Goal: Task Accomplishment & Management: Manage account settings

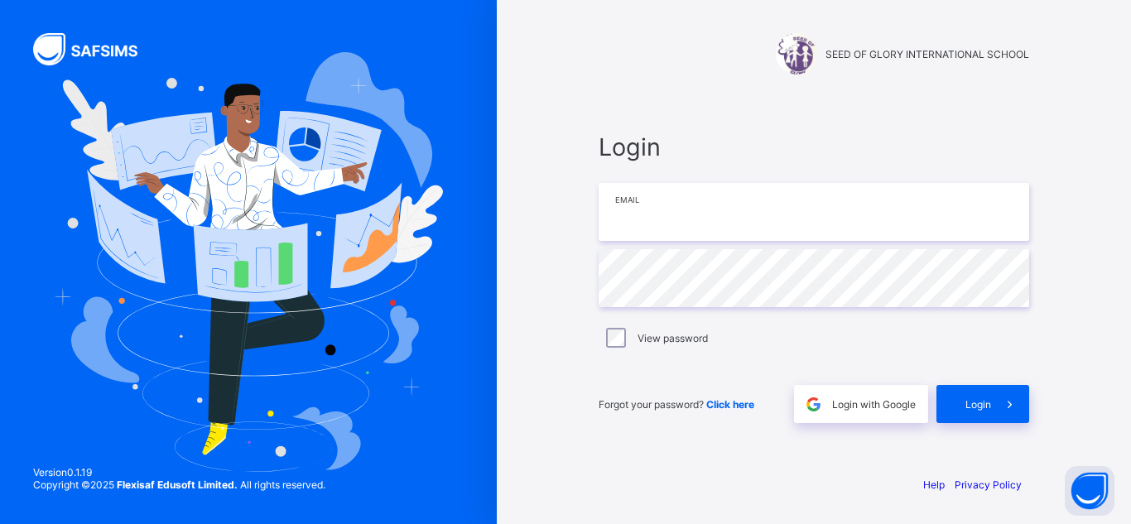
click at [658, 219] on input "email" at bounding box center [814, 212] width 430 height 58
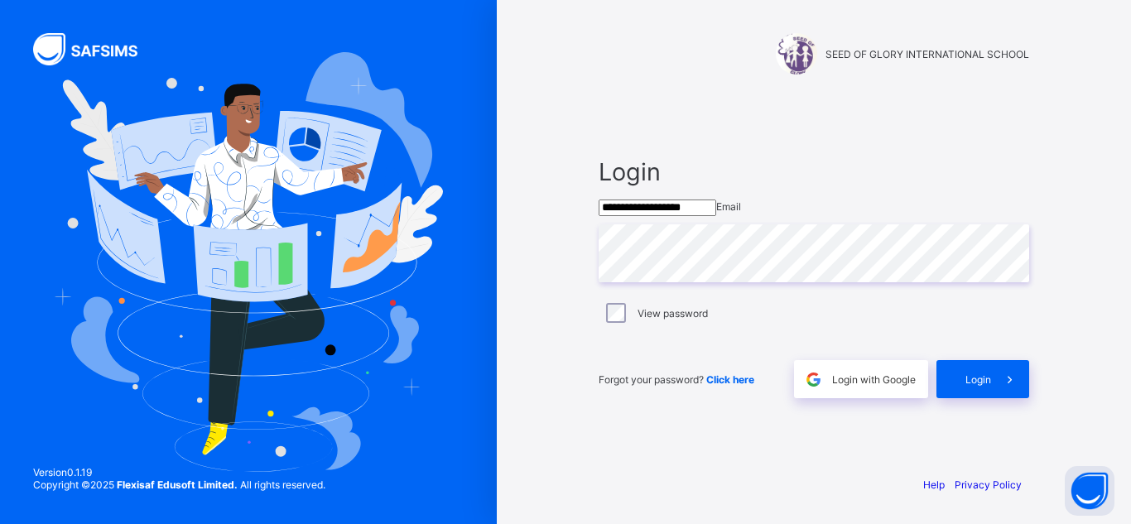
type input "**********"
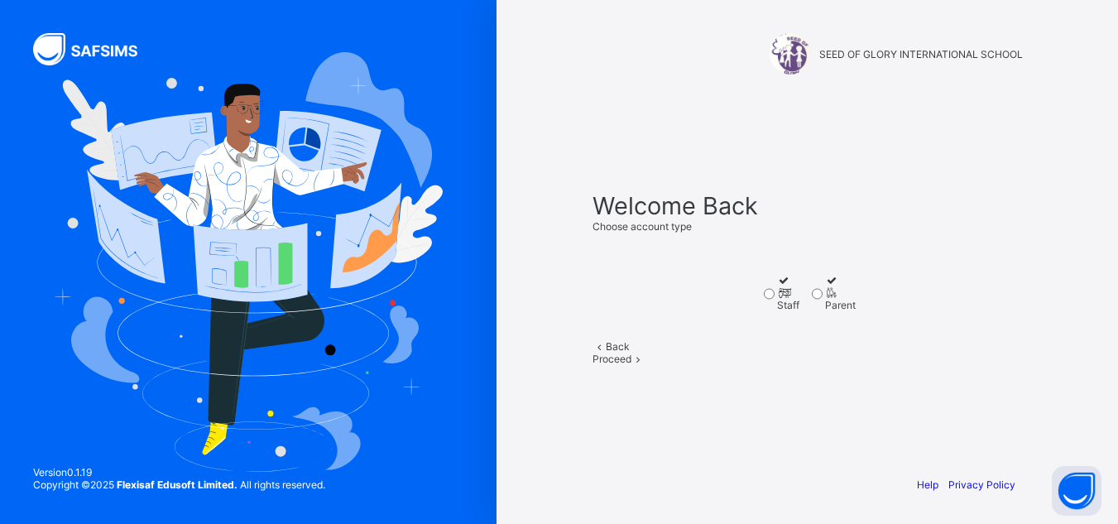
click at [777, 311] on div "Staff" at bounding box center [788, 305] width 22 height 12
click at [632, 365] on span "Proceed" at bounding box center [612, 359] width 39 height 12
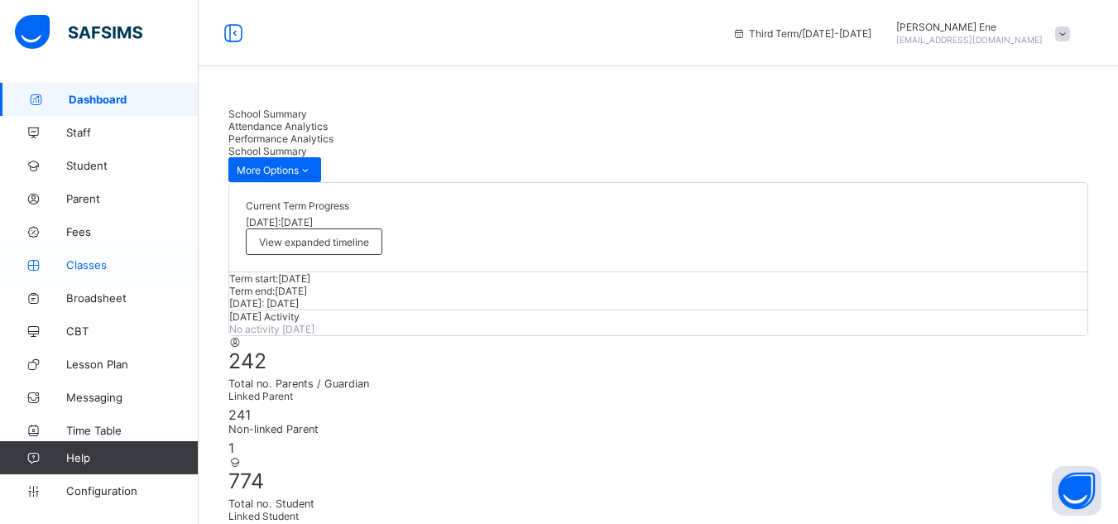
click at [74, 270] on span "Classes" at bounding box center [132, 264] width 132 height 13
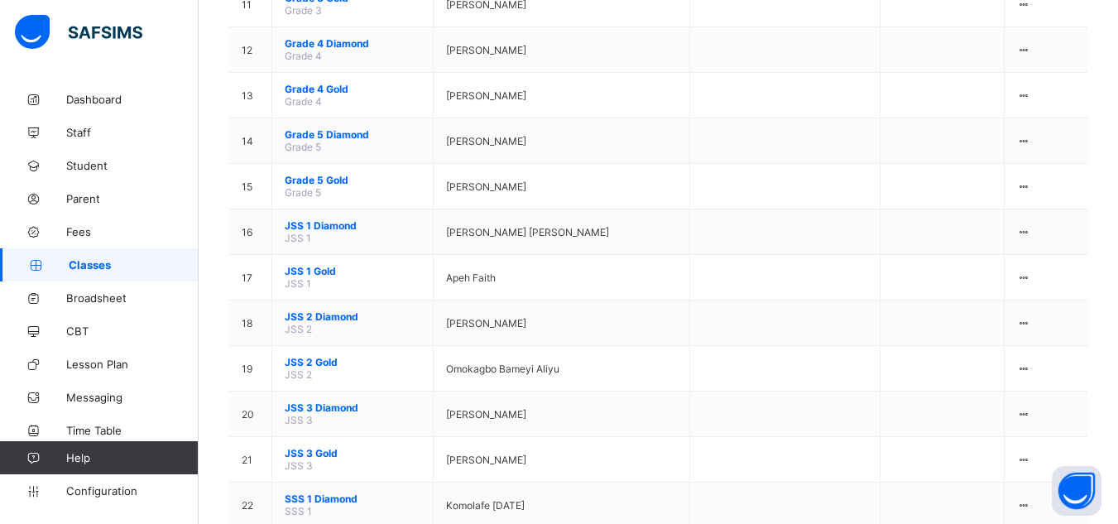
scroll to position [896, 0]
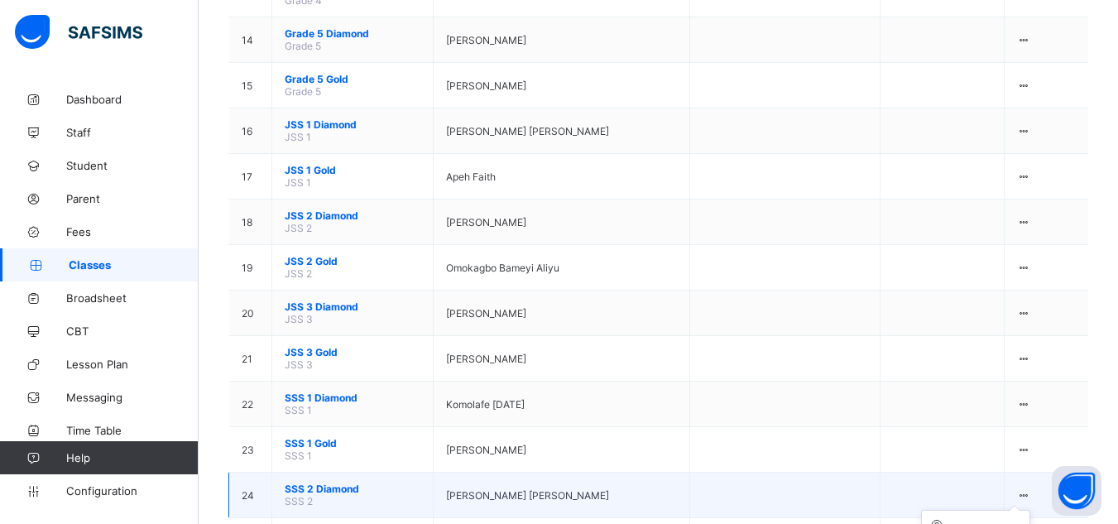
click at [1032, 489] on icon at bounding box center [1024, 495] width 14 height 12
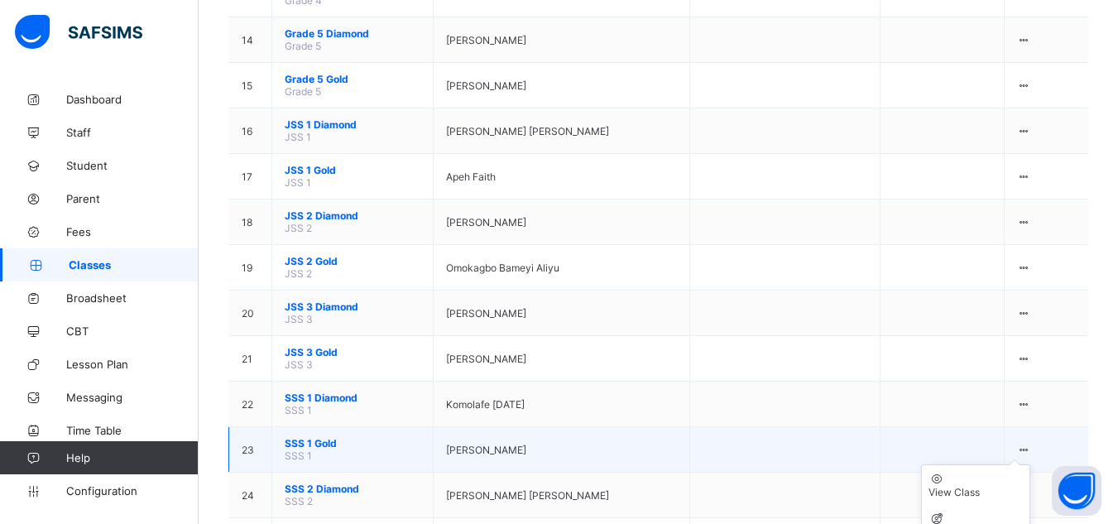
click at [1032, 444] on icon at bounding box center [1024, 450] width 14 height 12
click at [986, 486] on div "View Class" at bounding box center [976, 492] width 94 height 12
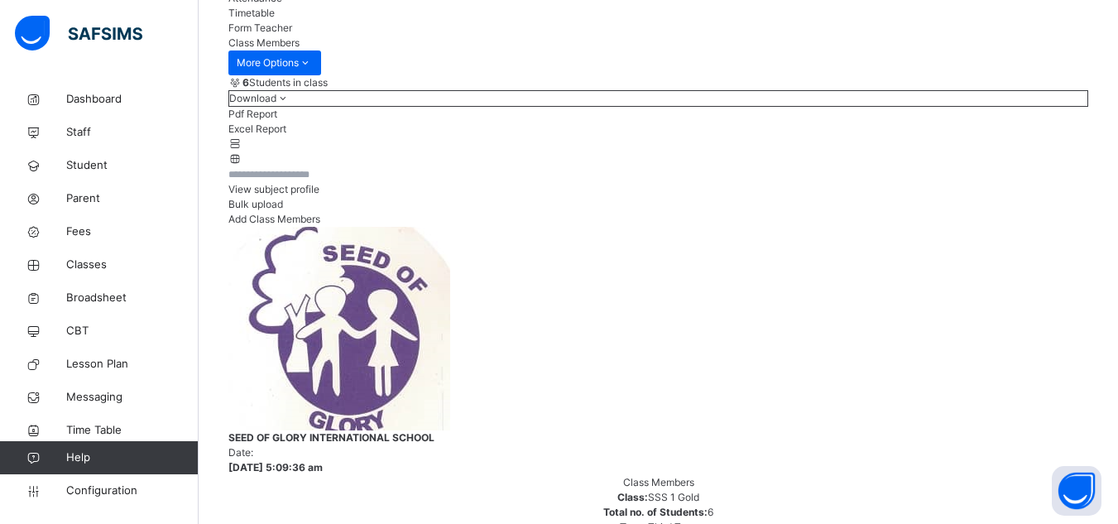
scroll to position [232, 0]
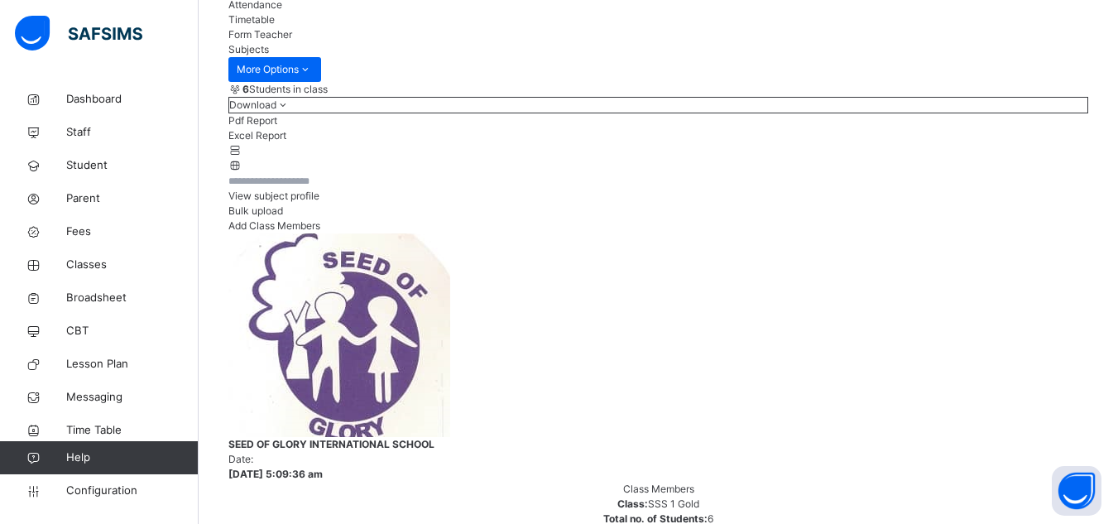
scroll to position [213, 0]
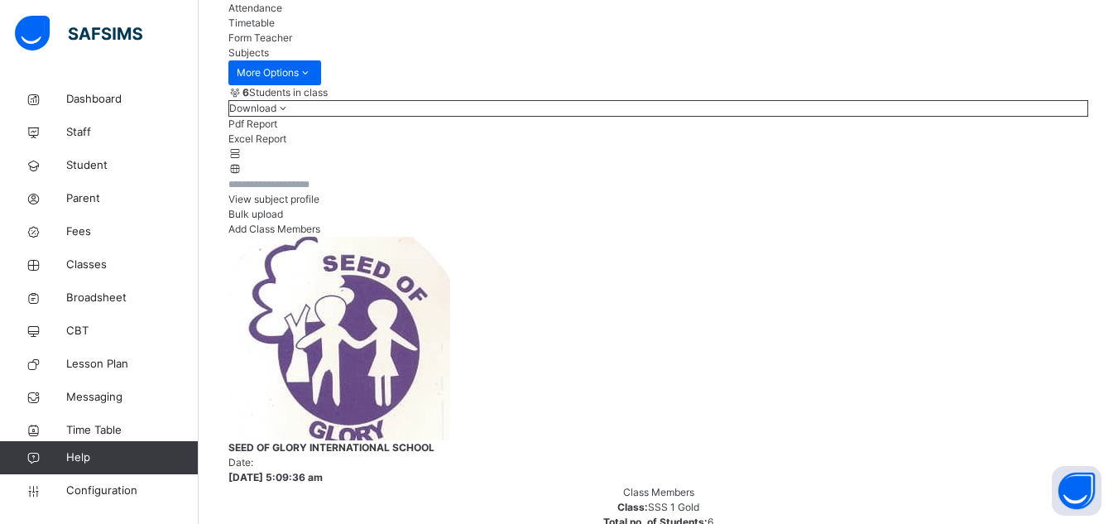
click at [320, 205] on span "View subject profile" at bounding box center [273, 199] width 91 height 12
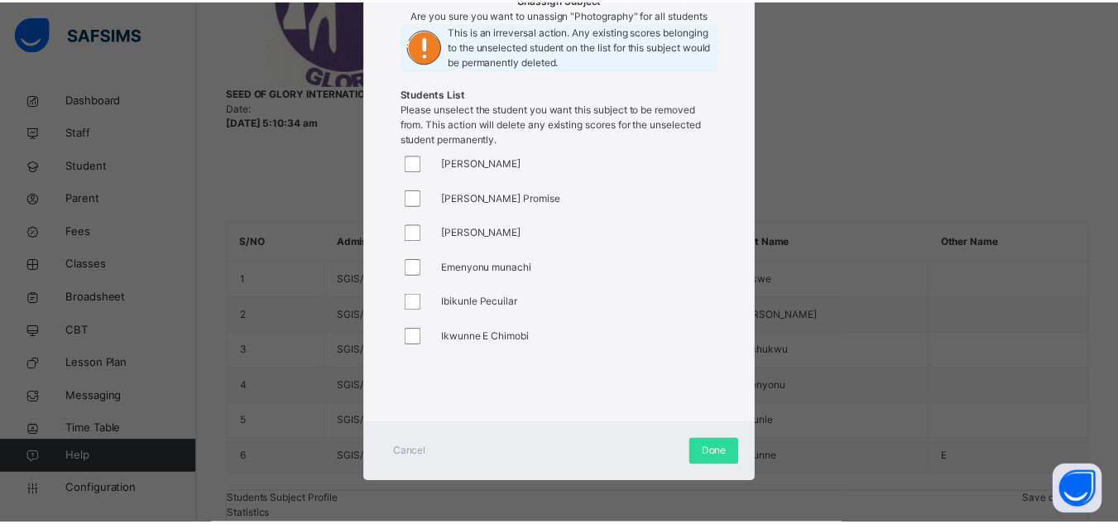
scroll to position [231, 0]
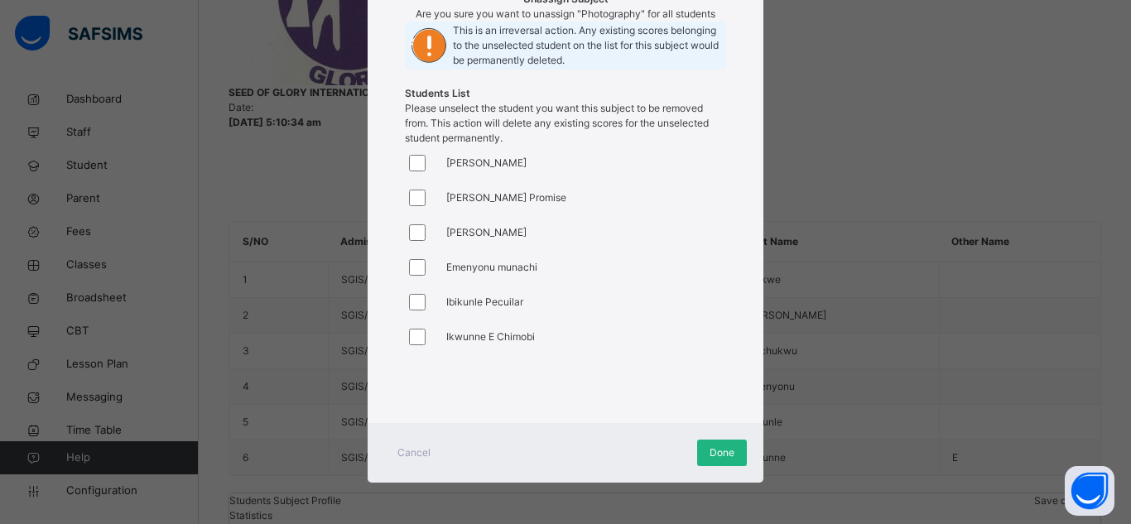
click at [713, 460] on span "Done" at bounding box center [721, 452] width 25 height 15
click at [709, 460] on span "Done" at bounding box center [721, 452] width 25 height 15
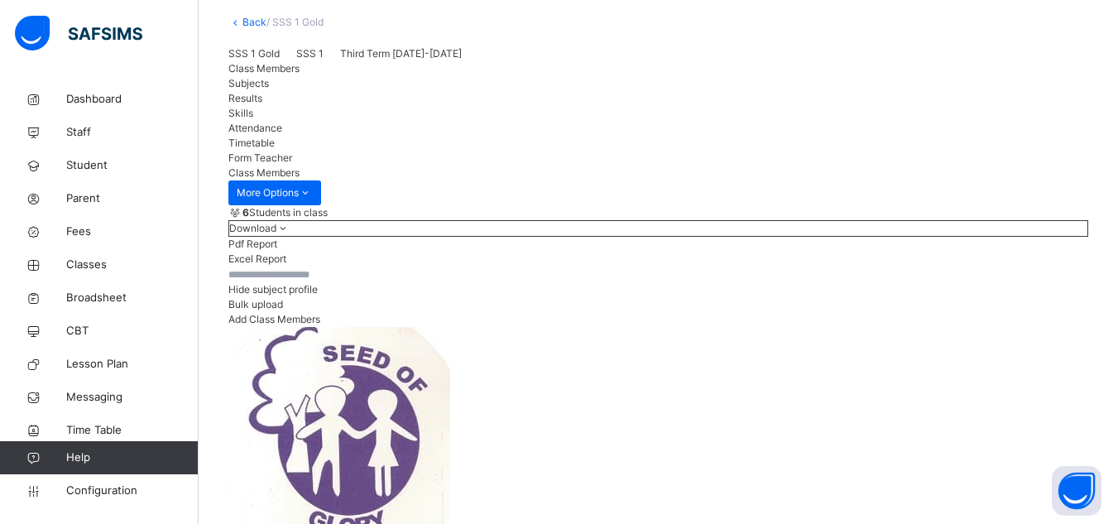
scroll to position [73, 0]
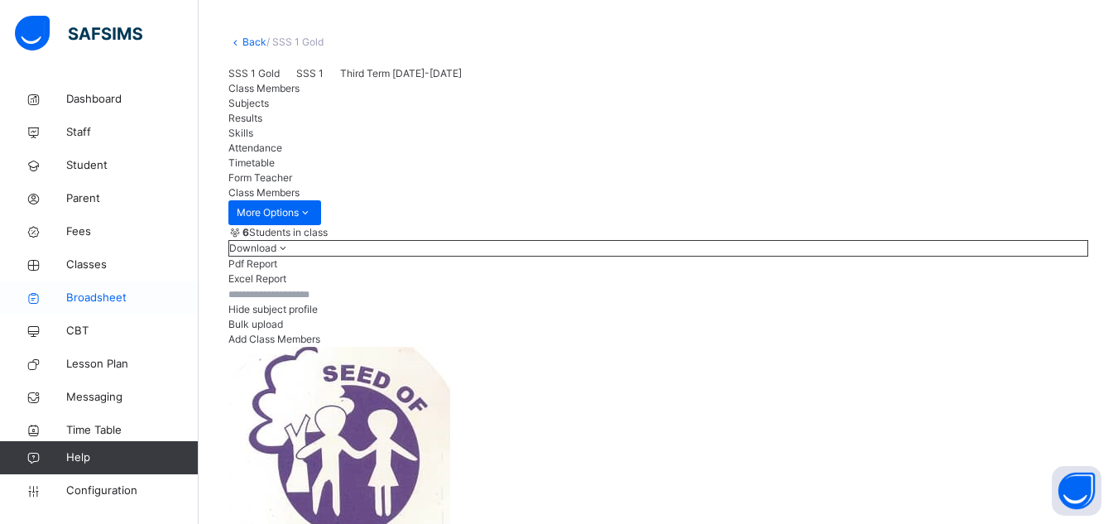
click at [78, 291] on span "Broadsheet" at bounding box center [132, 298] width 132 height 17
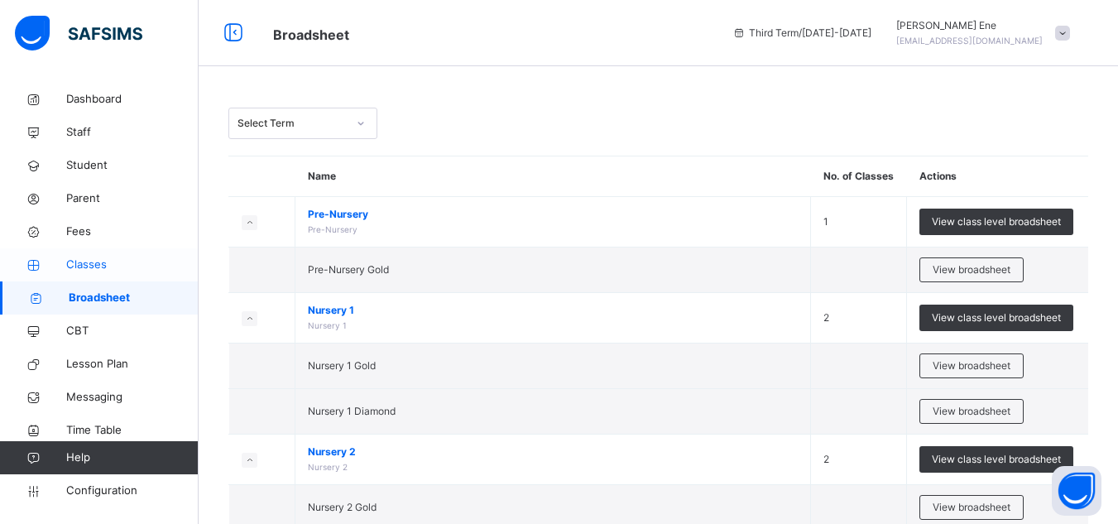
click at [81, 271] on span "Classes" at bounding box center [132, 265] width 132 height 17
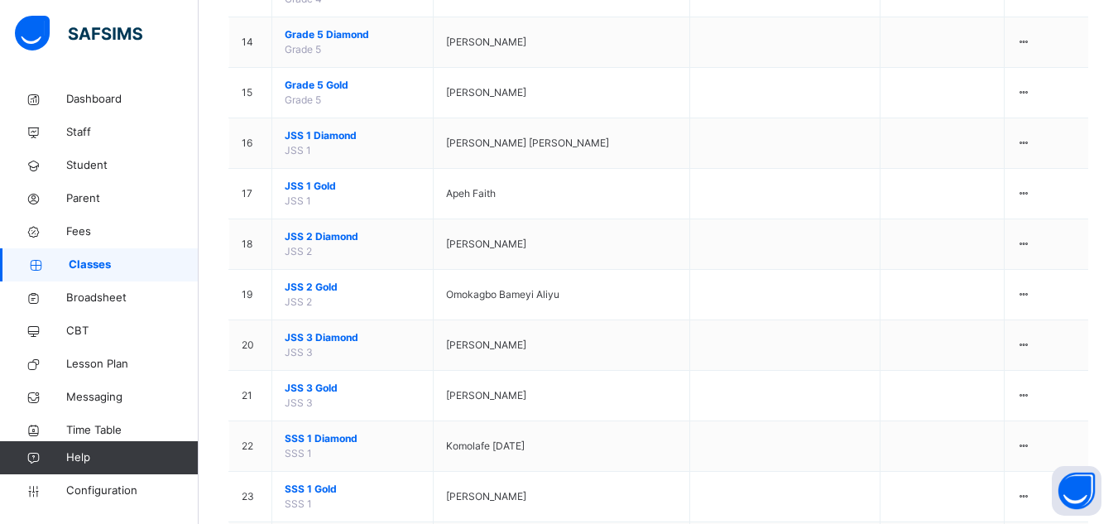
scroll to position [982, 0]
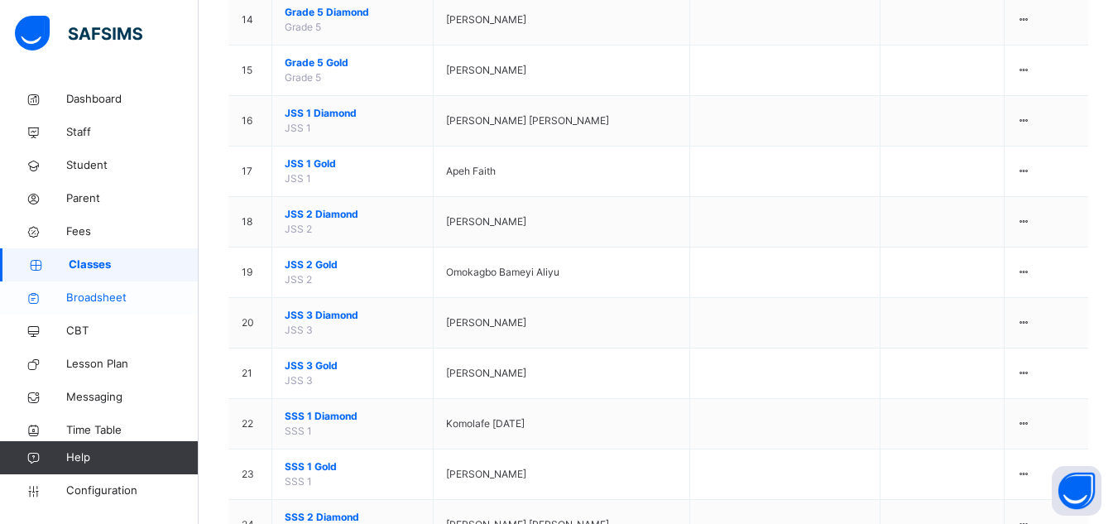
click at [83, 295] on span "Broadsheet" at bounding box center [132, 298] width 132 height 17
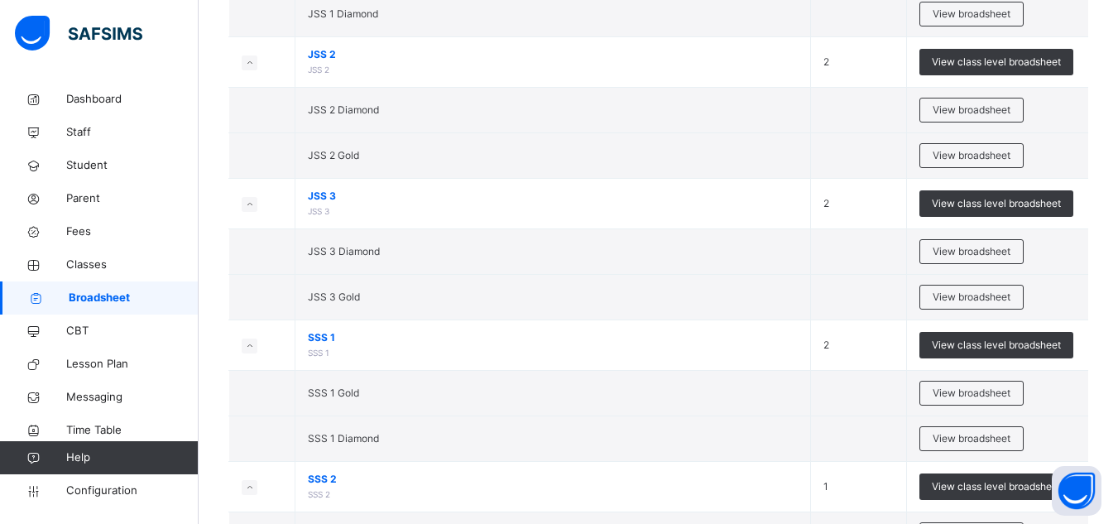
scroll to position [1412, 0]
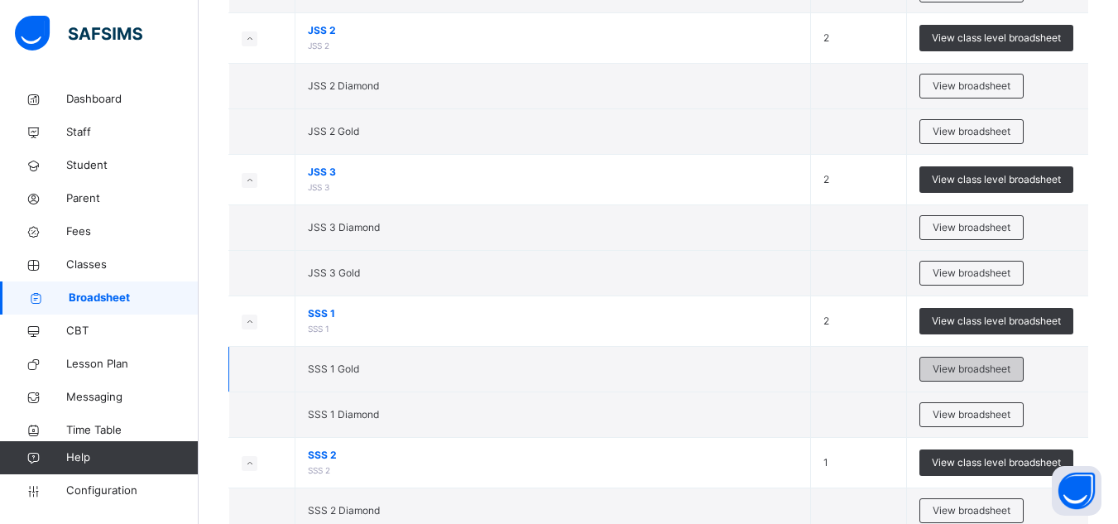
click at [1003, 375] on span "View broadsheet" at bounding box center [972, 369] width 78 height 15
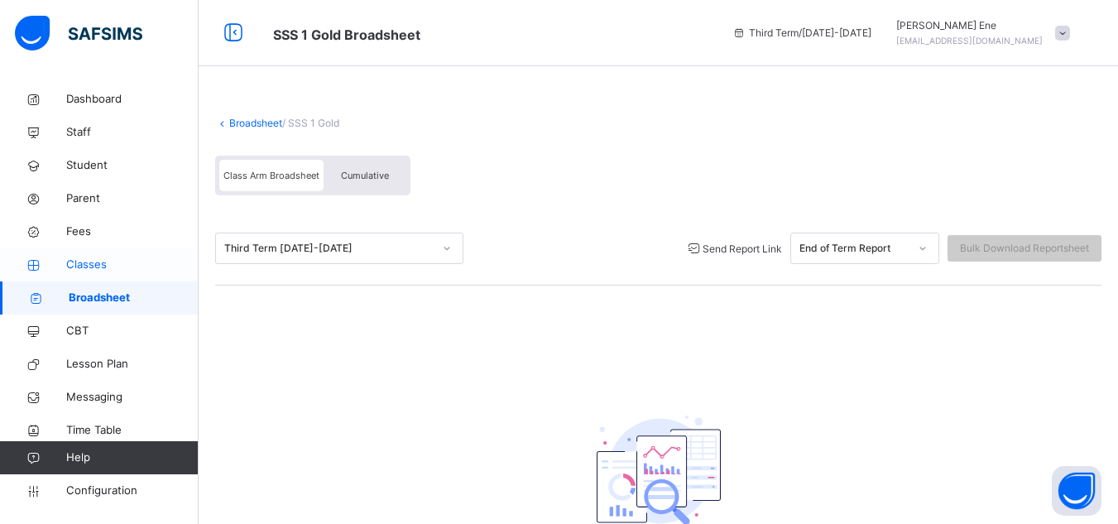
click at [92, 264] on span "Classes" at bounding box center [132, 265] width 132 height 17
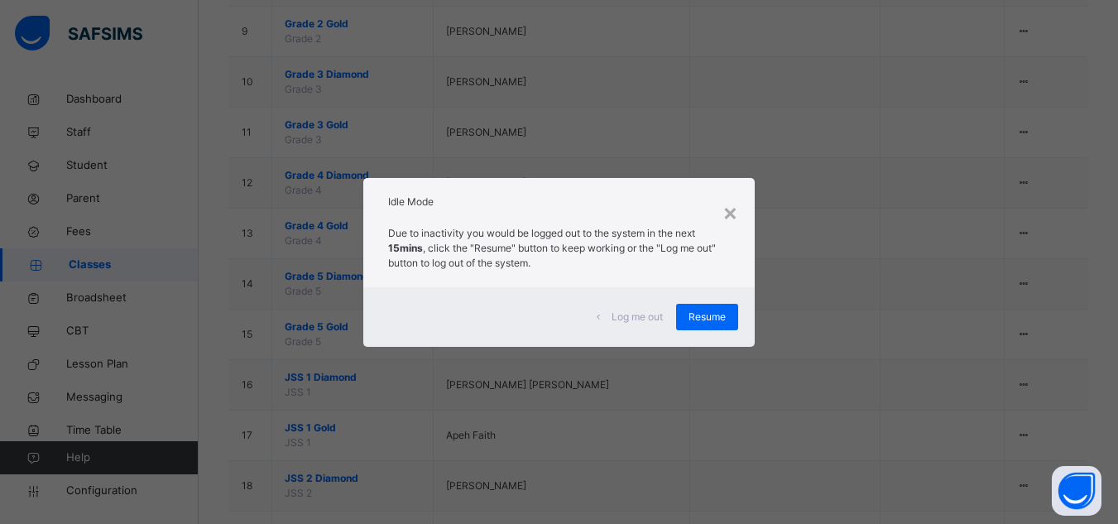
scroll to position [1027, 0]
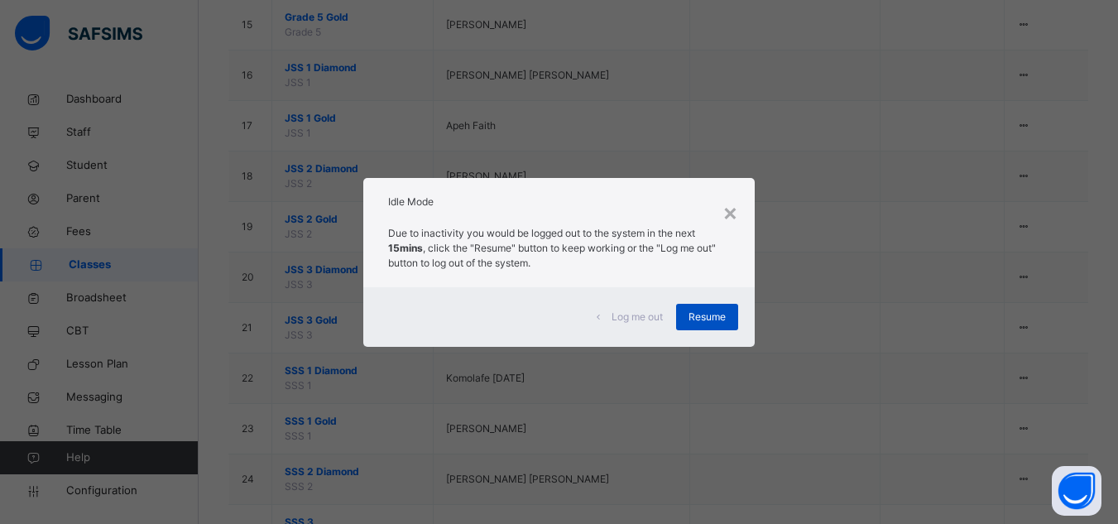
click at [702, 323] on span "Resume" at bounding box center [707, 317] width 37 height 15
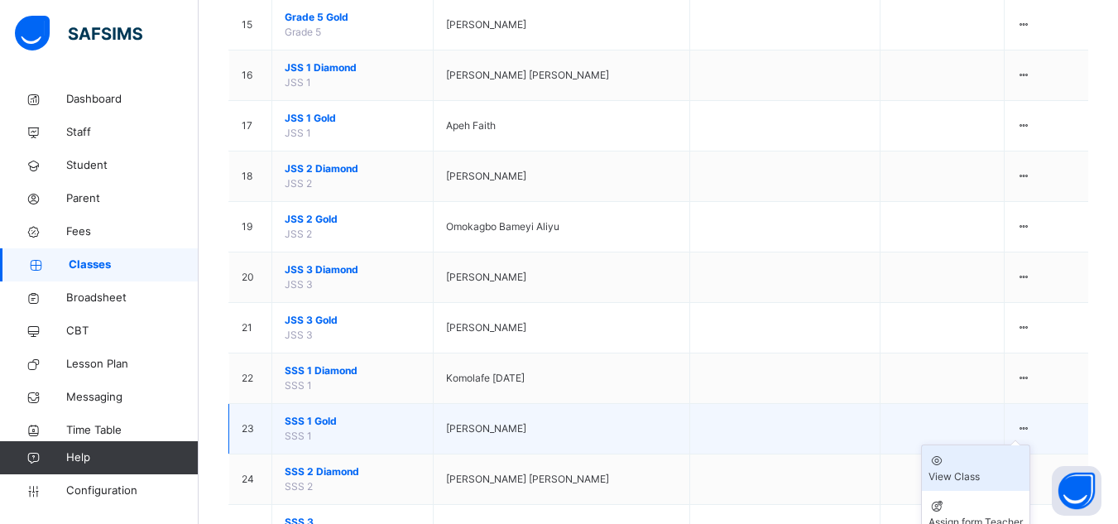
click at [995, 469] on div "View Class" at bounding box center [976, 476] width 94 height 15
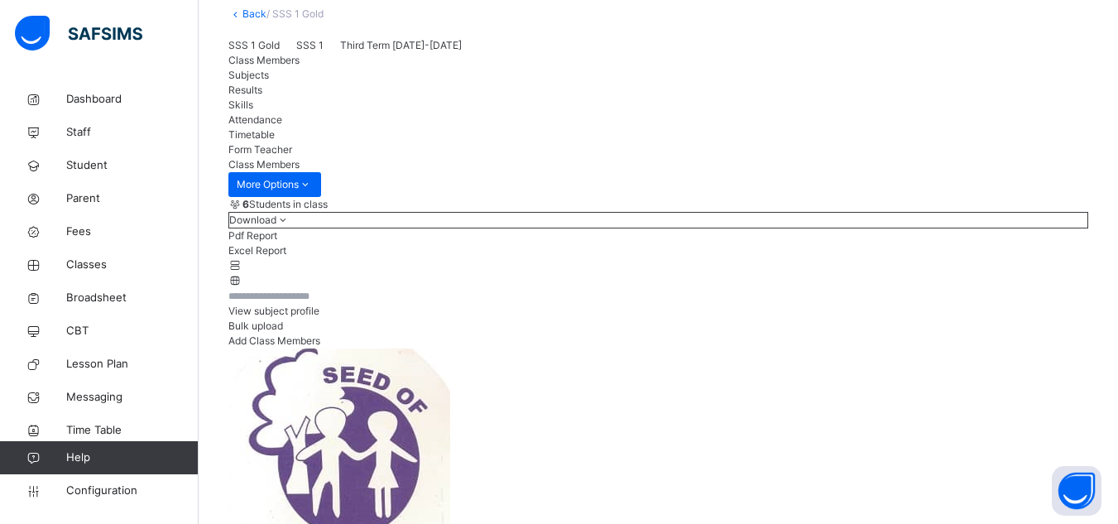
scroll to position [132, 0]
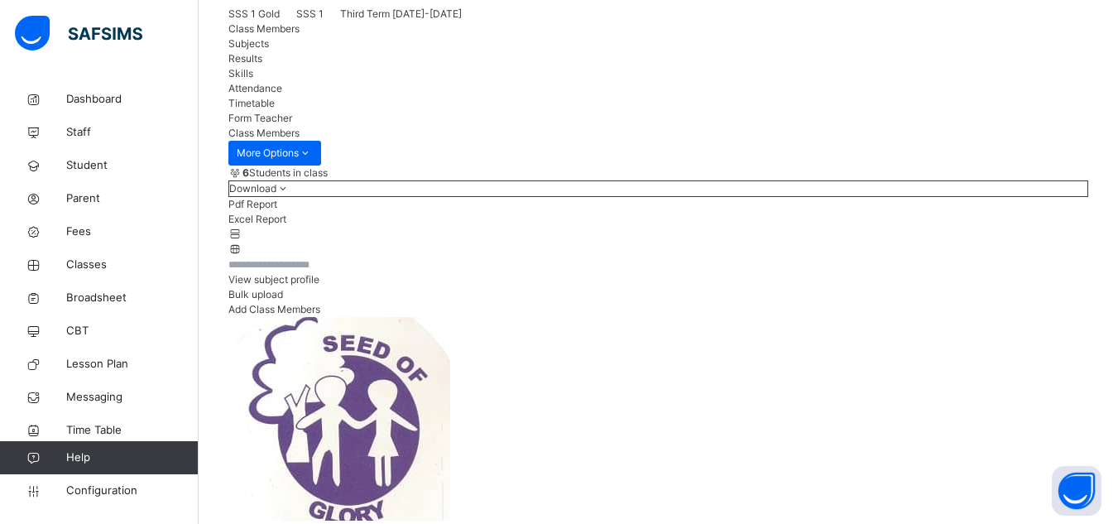
click at [262, 65] on span "Results" at bounding box center [245, 58] width 34 height 12
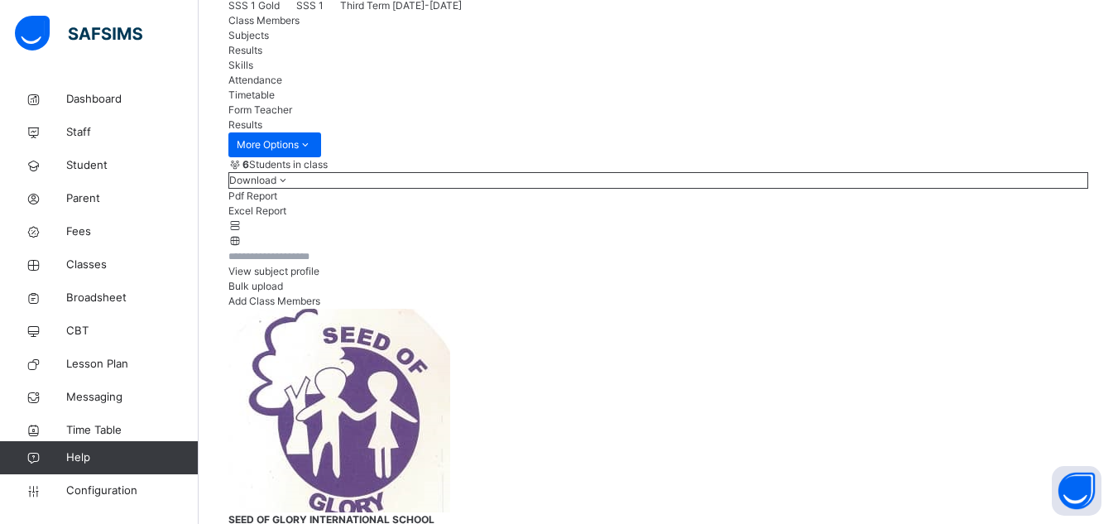
scroll to position [0, 0]
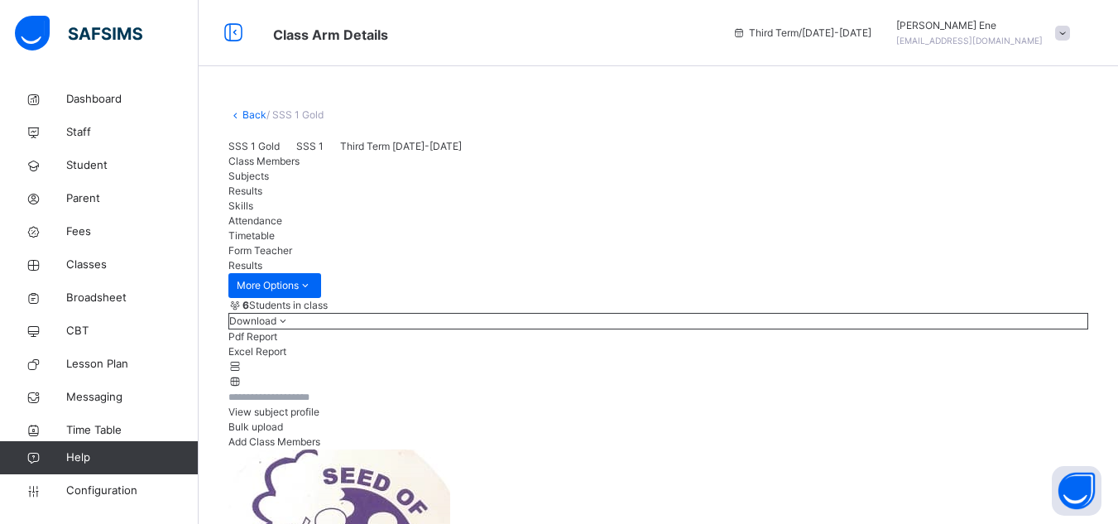
click at [274, 167] on span "Class Members" at bounding box center [263, 161] width 71 height 12
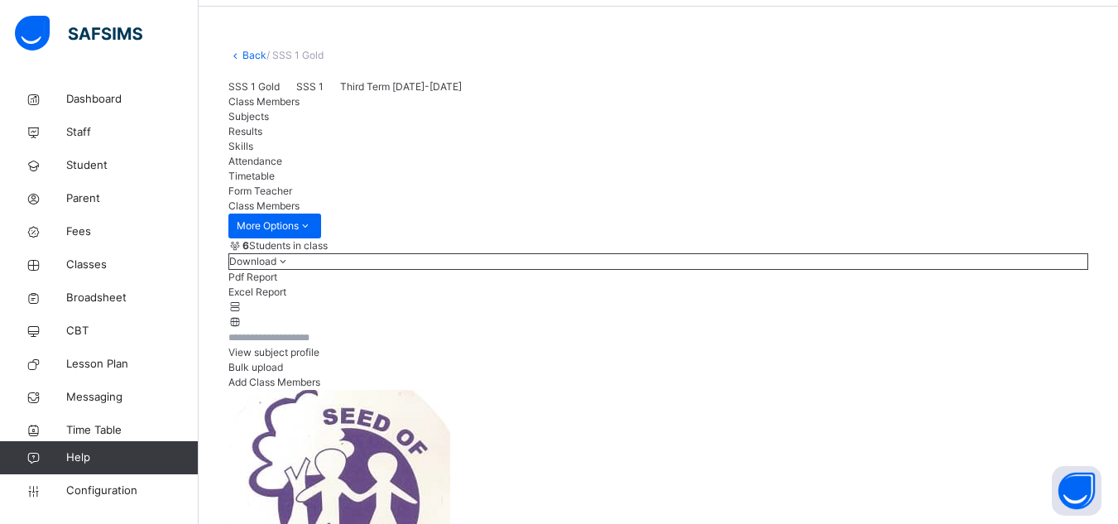
scroll to position [63, 0]
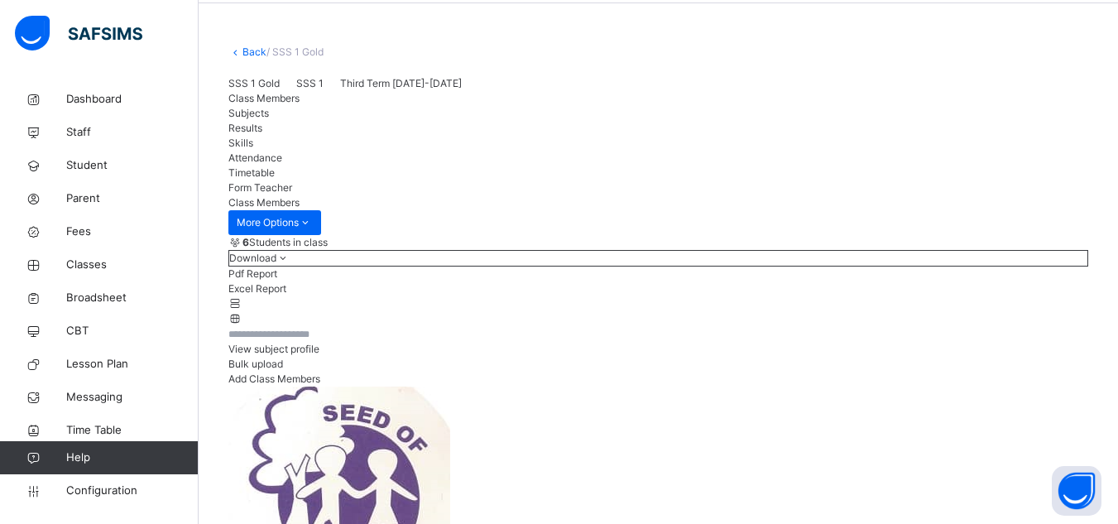
click at [262, 134] on span "Results" at bounding box center [245, 128] width 34 height 12
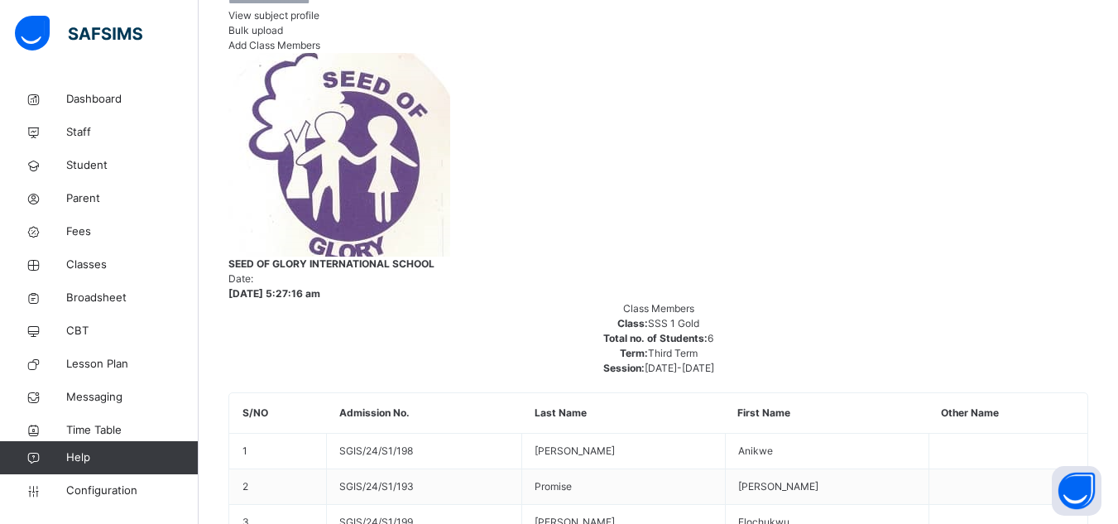
scroll to position [398, 0]
click at [90, 261] on span "Classes" at bounding box center [132, 265] width 132 height 17
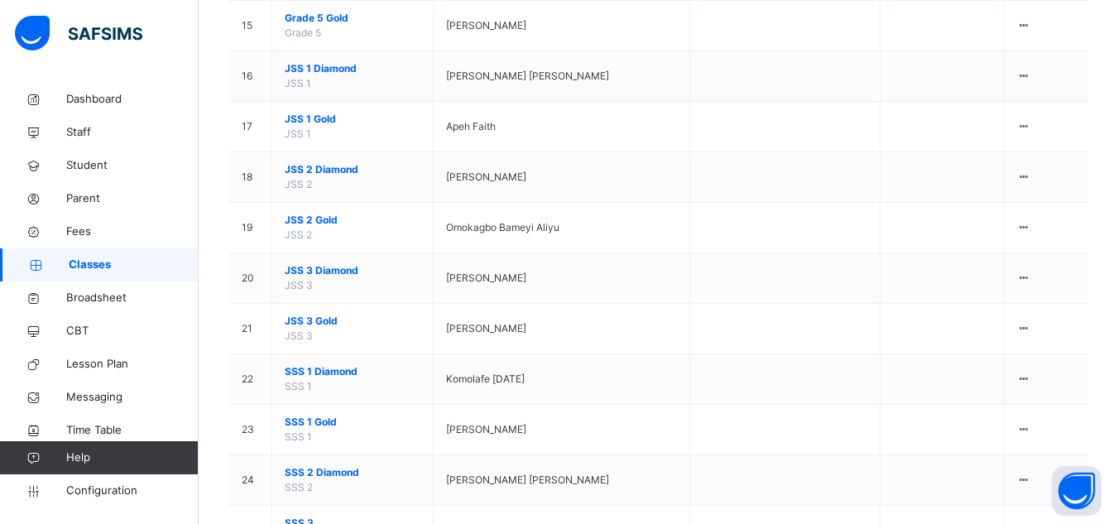
scroll to position [1027, 0]
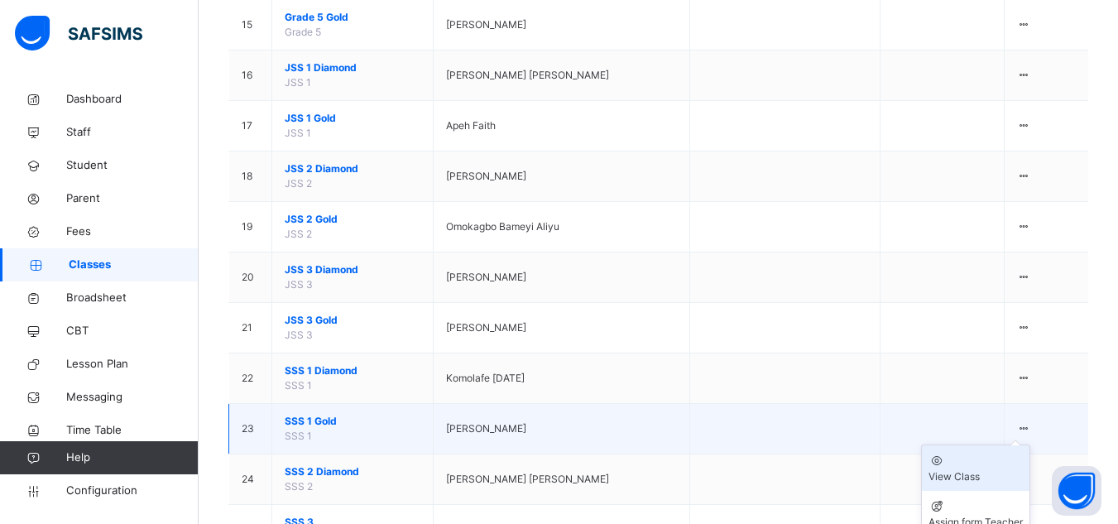
click at [1008, 469] on div "View Class" at bounding box center [976, 476] width 94 height 15
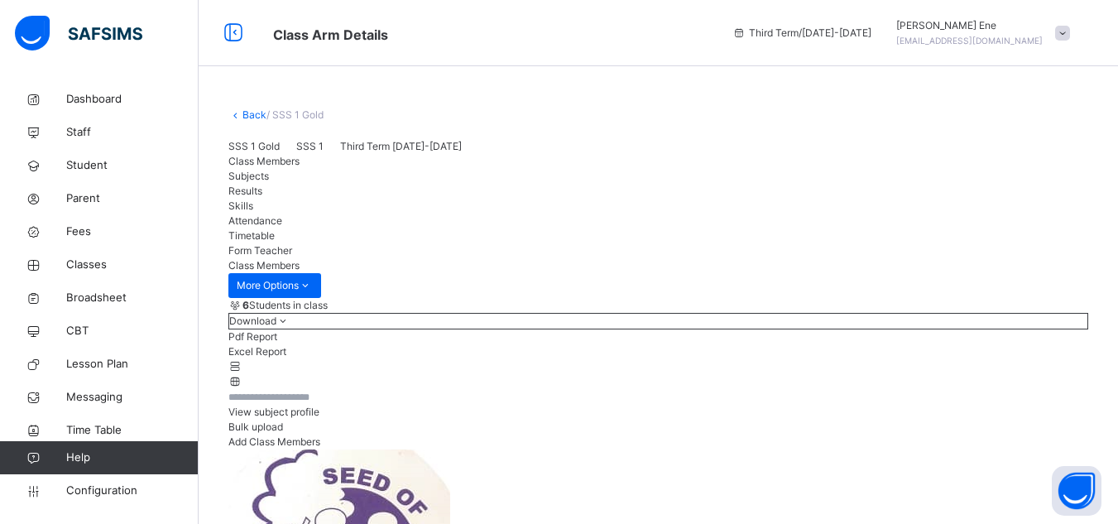
click at [269, 182] on span "Subjects" at bounding box center [248, 176] width 41 height 12
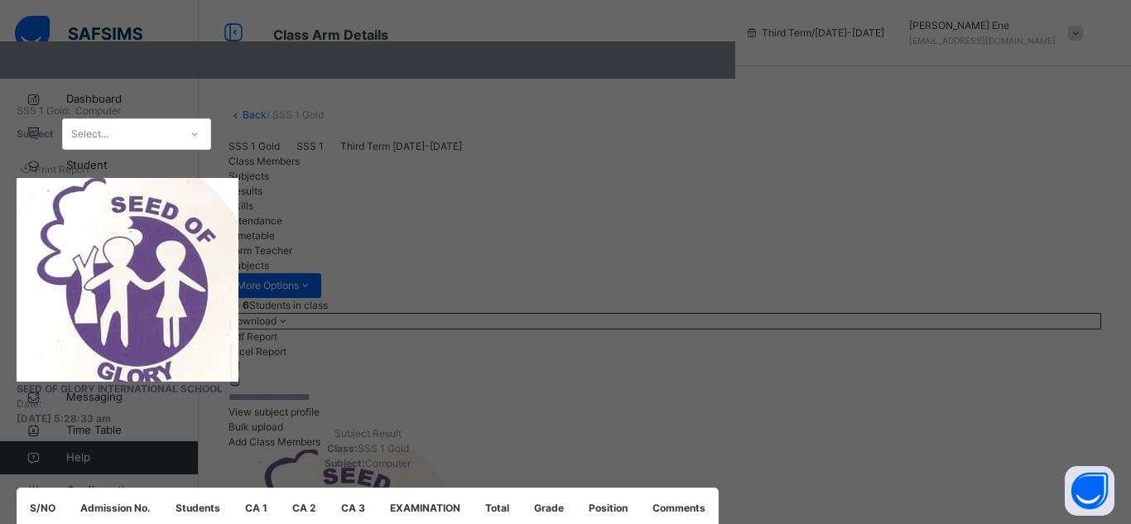
click at [735, 79] on div "×" at bounding box center [367, 71] width 735 height 15
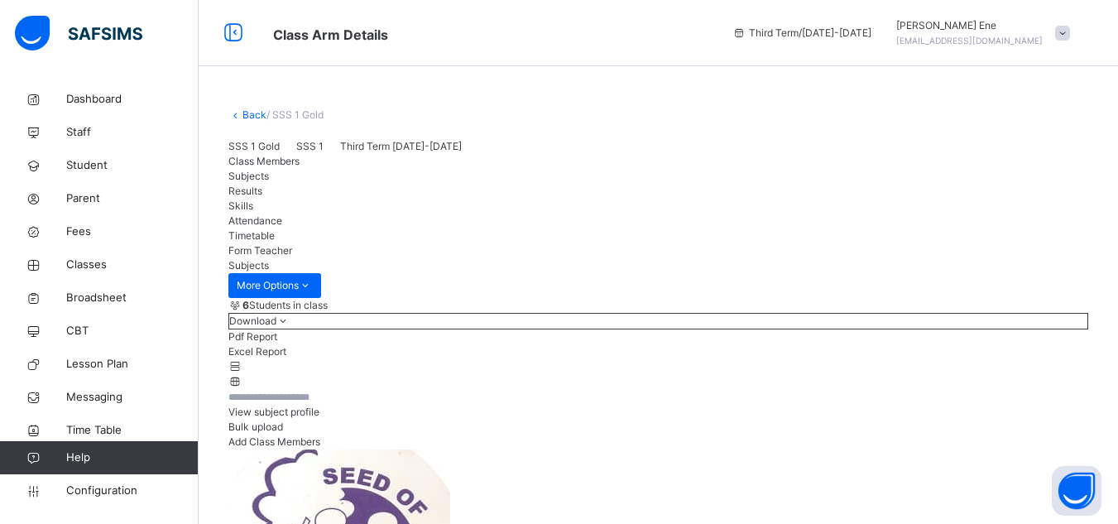
click at [262, 197] on span "Results" at bounding box center [245, 191] width 34 height 12
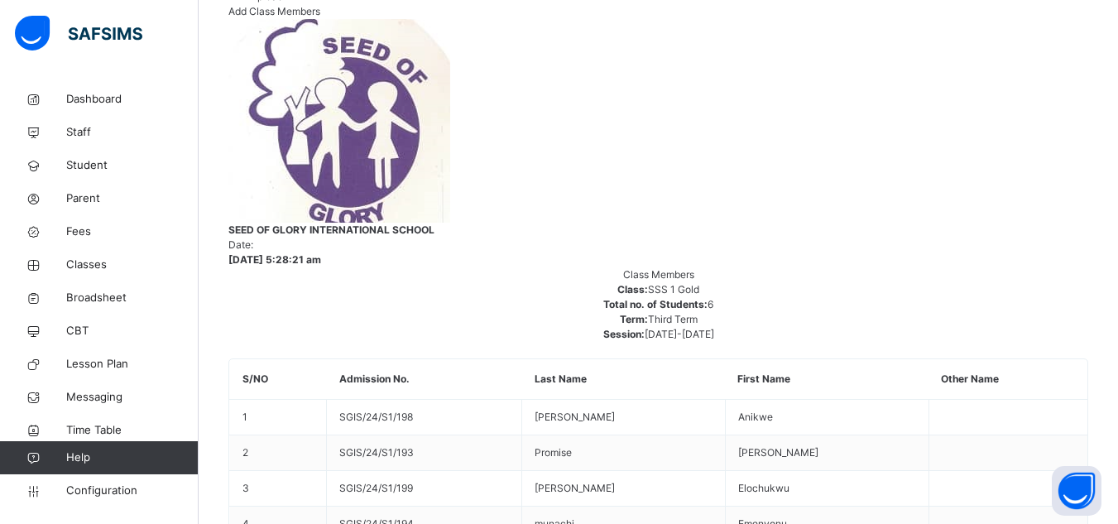
scroll to position [481, 0]
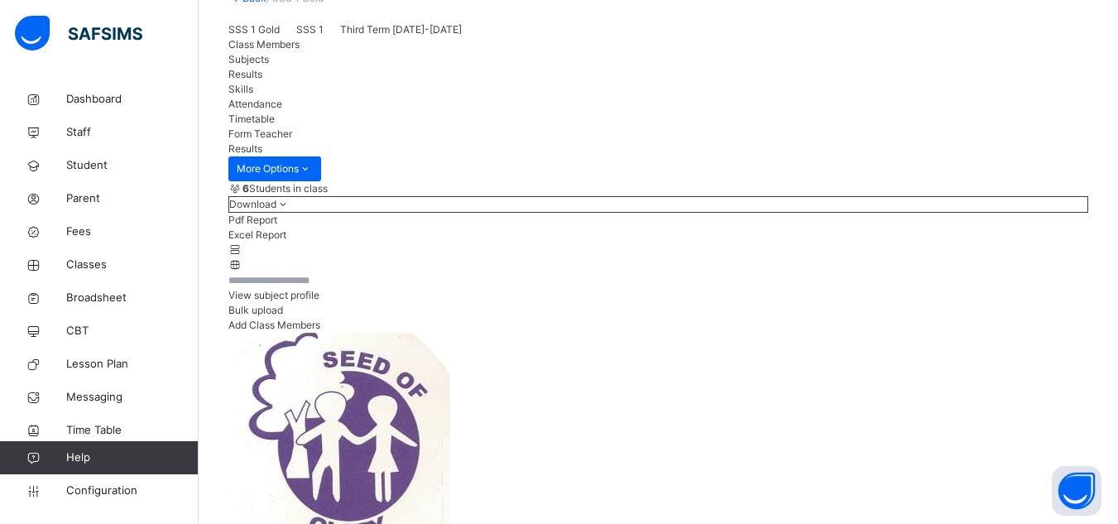
scroll to position [50, 0]
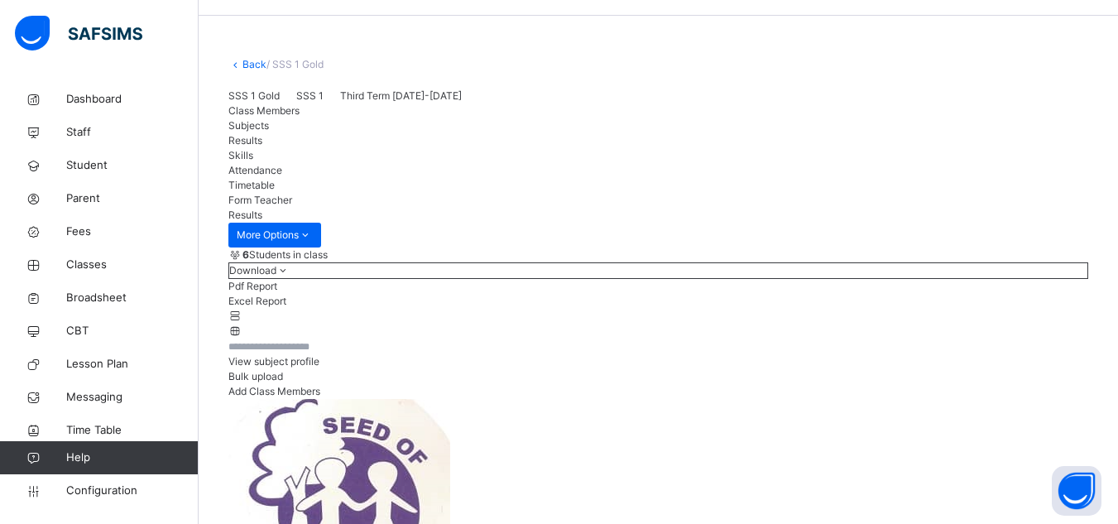
click at [253, 161] on span "Skills" at bounding box center [240, 155] width 25 height 12
click at [282, 176] on span "Attendance" at bounding box center [255, 170] width 54 height 12
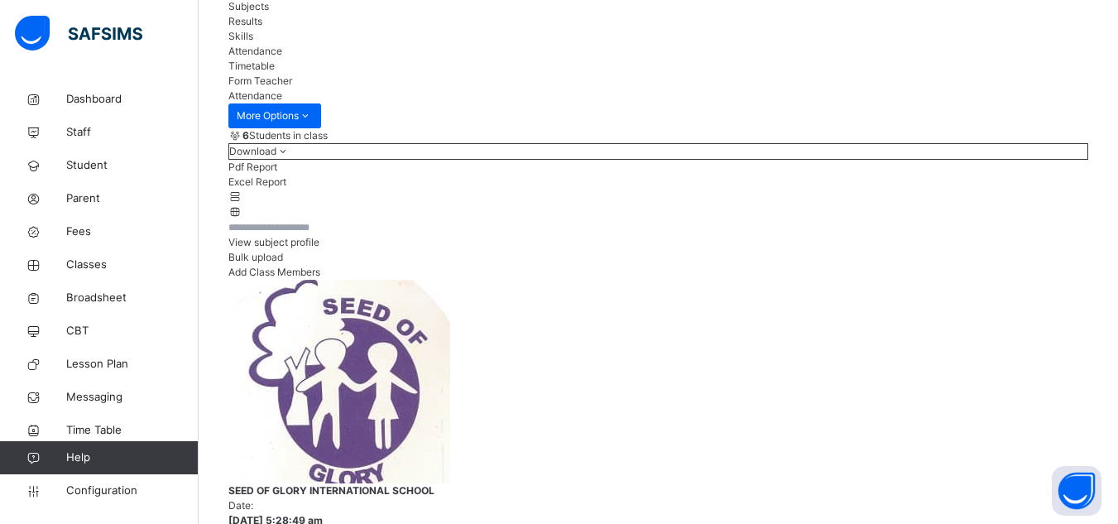
scroll to position [159, 0]
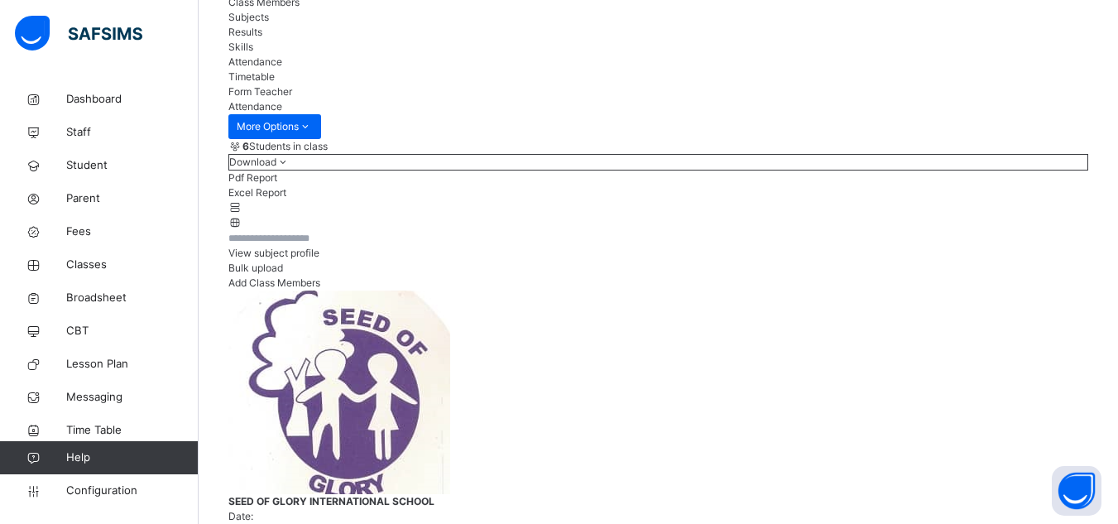
click at [292, 98] on span "Form Teacher" at bounding box center [260, 91] width 64 height 12
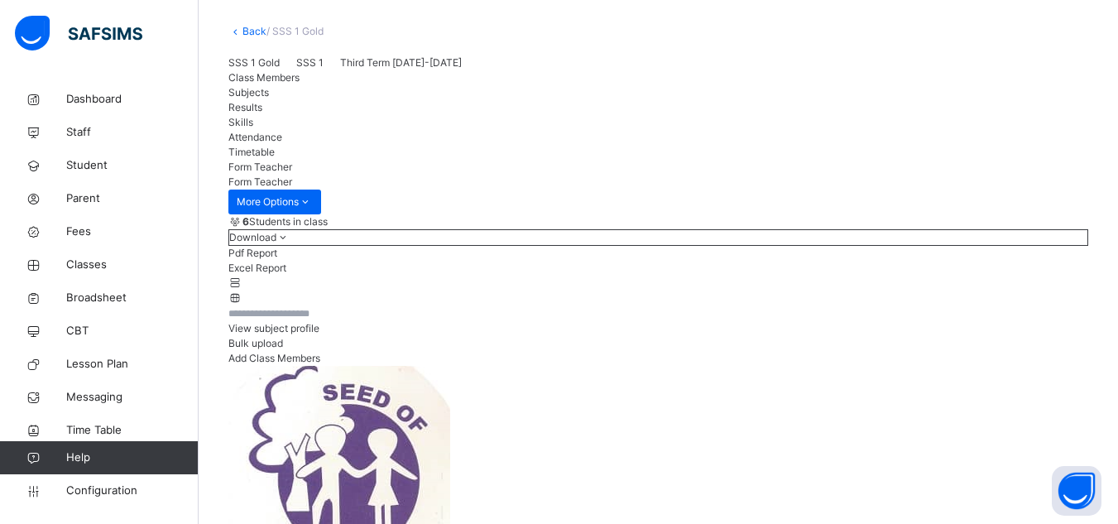
scroll to position [82, 0]
click at [265, 85] on span "Class Members" at bounding box center [263, 79] width 71 height 12
click at [839, 338] on div "View subject profile" at bounding box center [658, 330] width 860 height 15
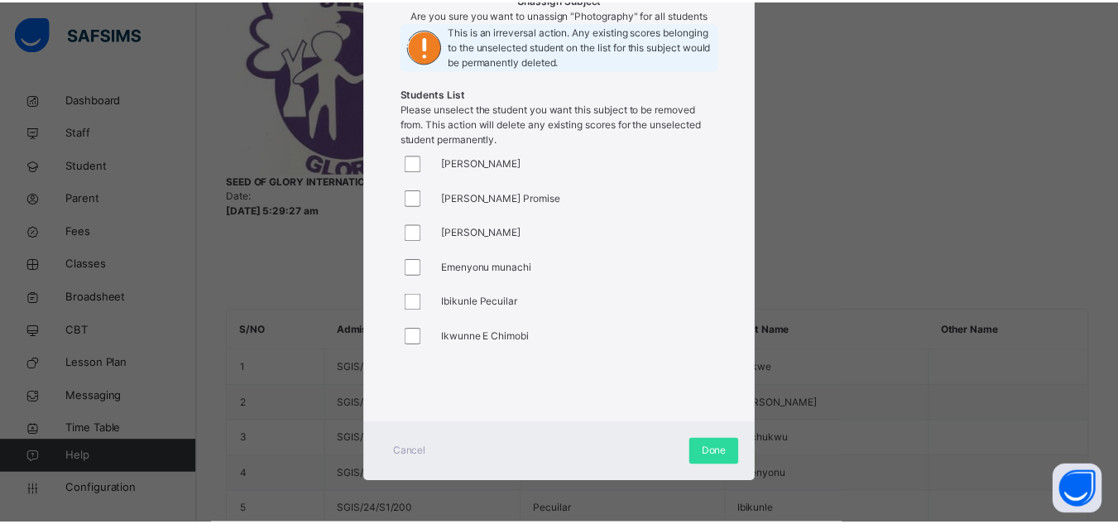
scroll to position [248, 0]
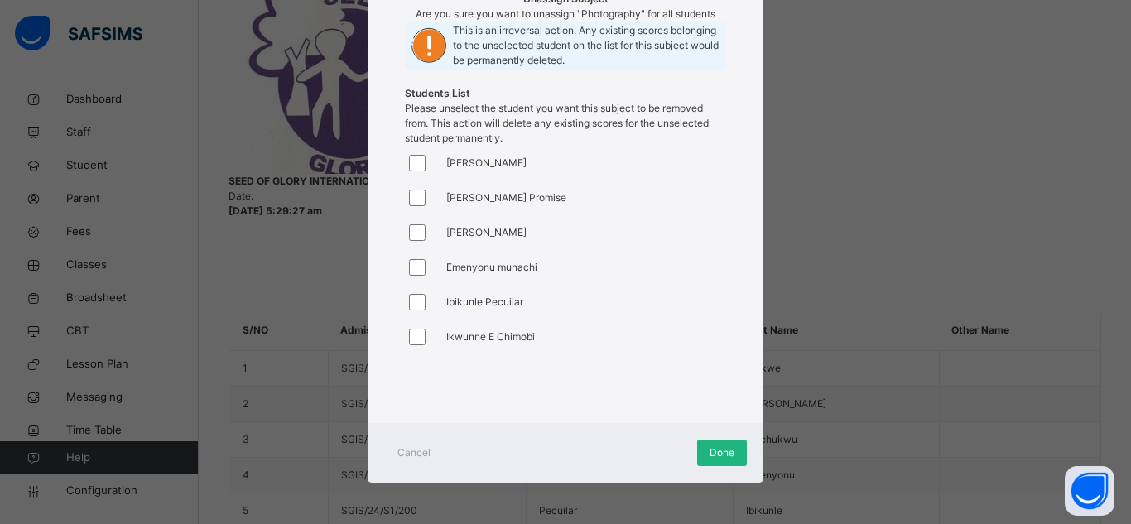
click at [720, 447] on span "Done" at bounding box center [721, 452] width 25 height 15
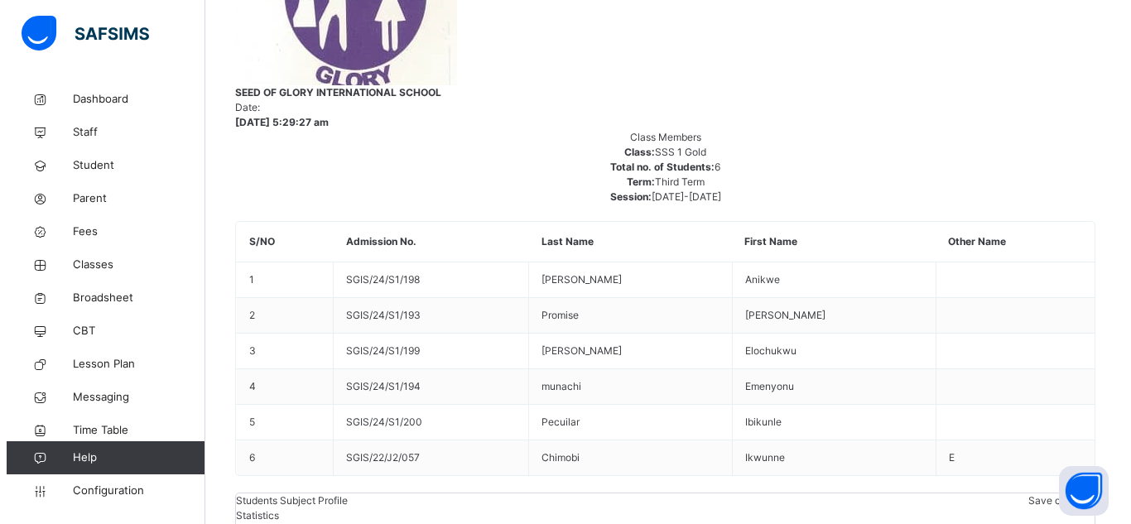
scroll to position [0, 690]
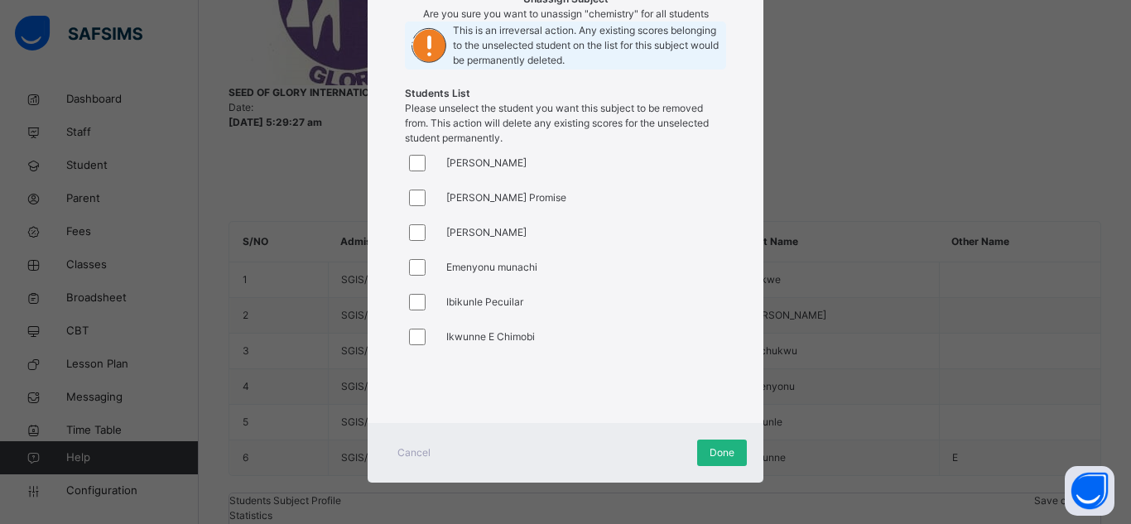
click at [714, 462] on div "Done" at bounding box center [722, 453] width 50 height 26
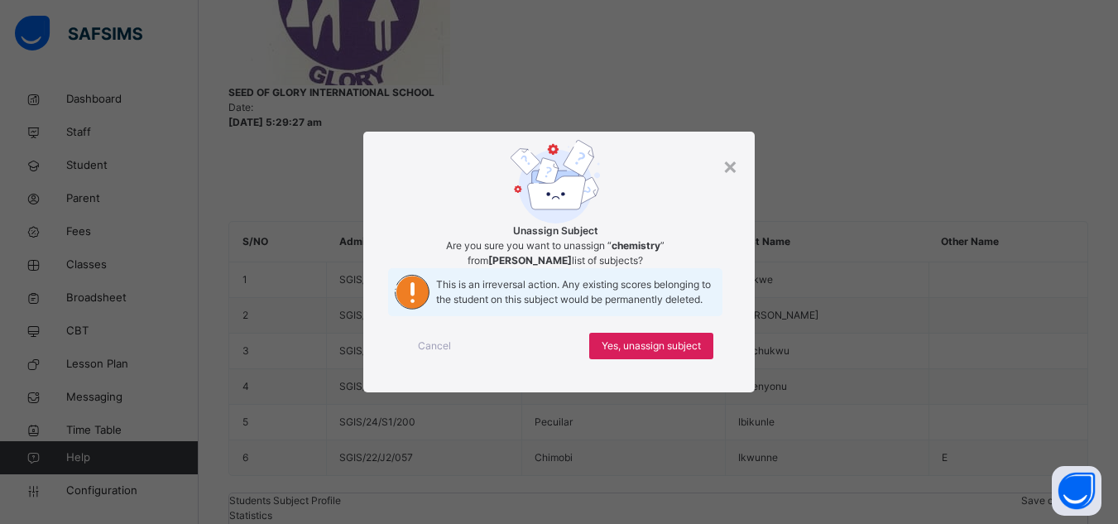
scroll to position [0, 0]
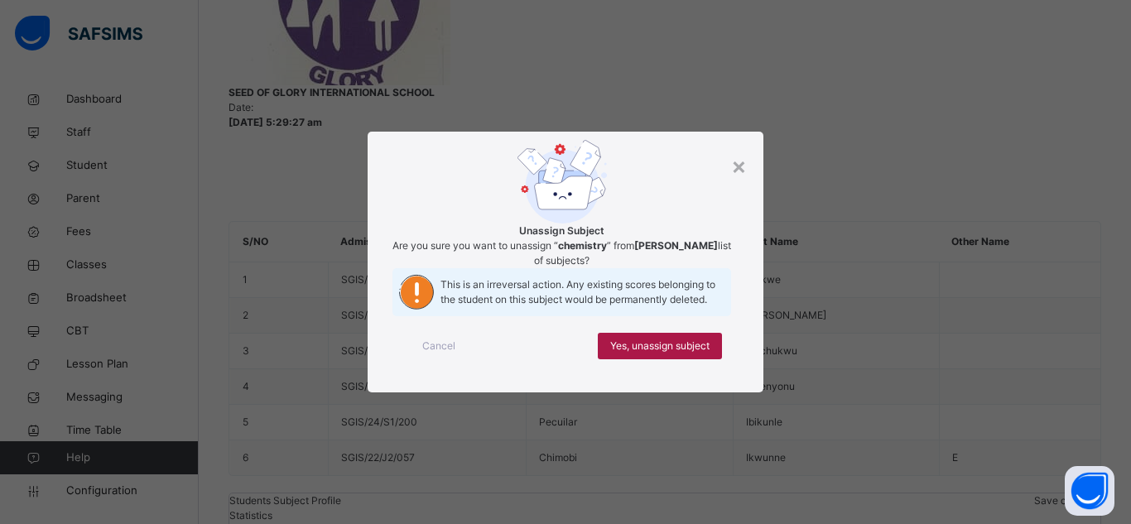
click at [694, 353] on span "Yes, unassign subject" at bounding box center [659, 346] width 99 height 15
click at [700, 353] on span "Yes, unassign subject" at bounding box center [659, 346] width 99 height 15
click at [671, 353] on span "Yes, unassign subject" at bounding box center [659, 346] width 99 height 15
click at [708, 353] on span "Yes, unassign subject" at bounding box center [659, 346] width 99 height 15
click at [699, 353] on span "Yes, unassign subject" at bounding box center [659, 346] width 99 height 15
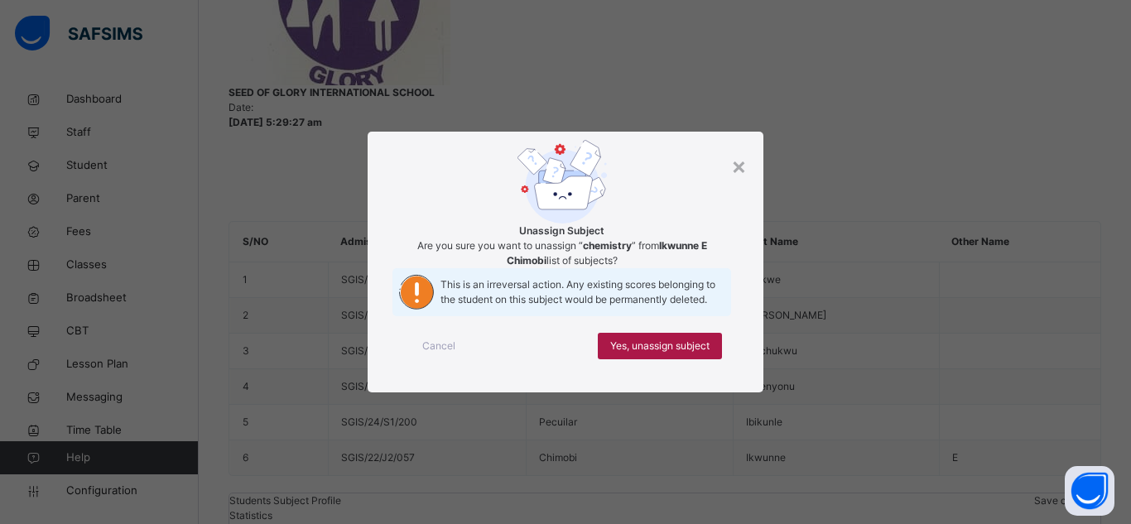
click at [657, 353] on span "Yes, unassign subject" at bounding box center [659, 346] width 99 height 15
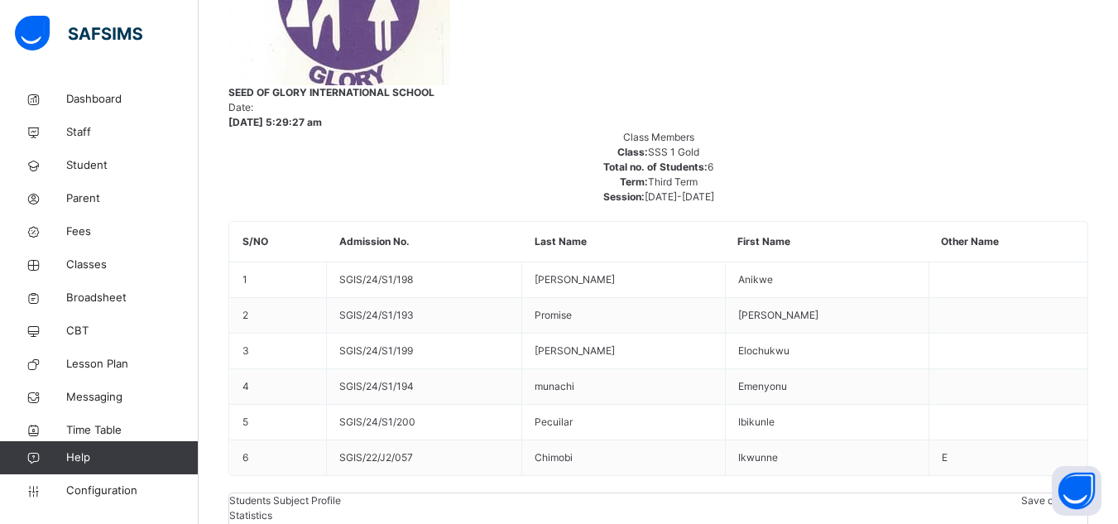
scroll to position [0, 1095]
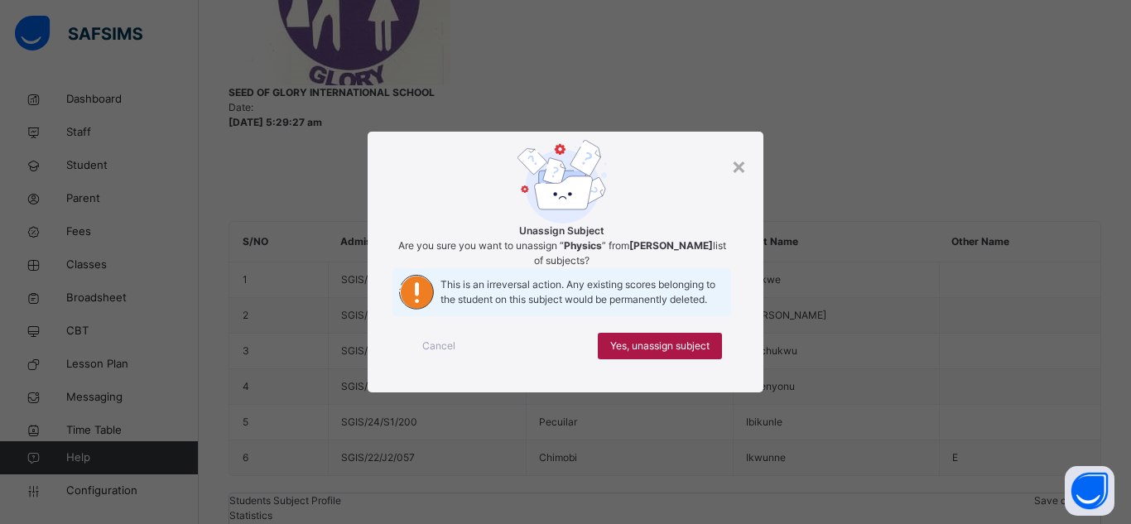
click at [676, 353] on span "Yes, unassign subject" at bounding box center [659, 346] width 99 height 15
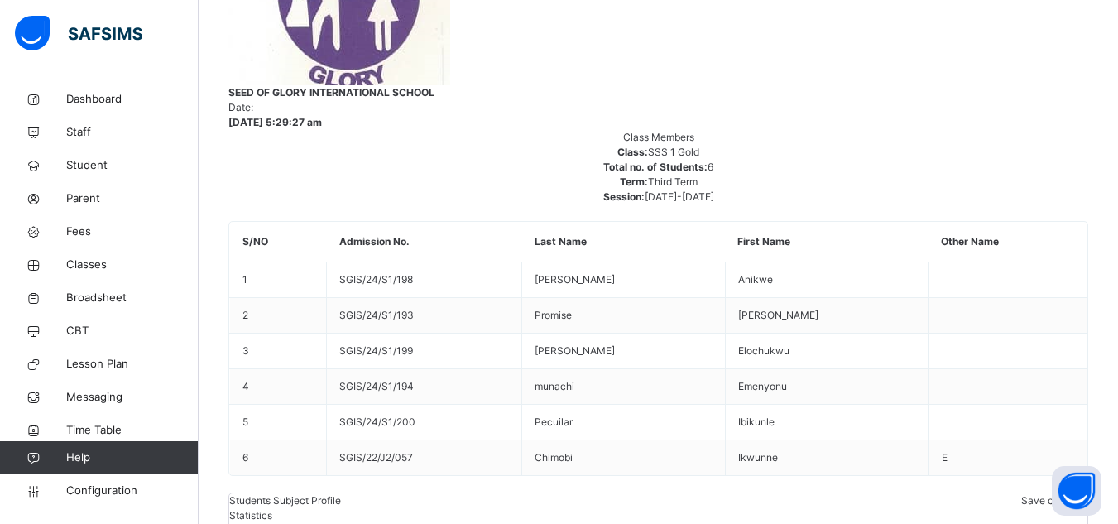
scroll to position [0, 1125]
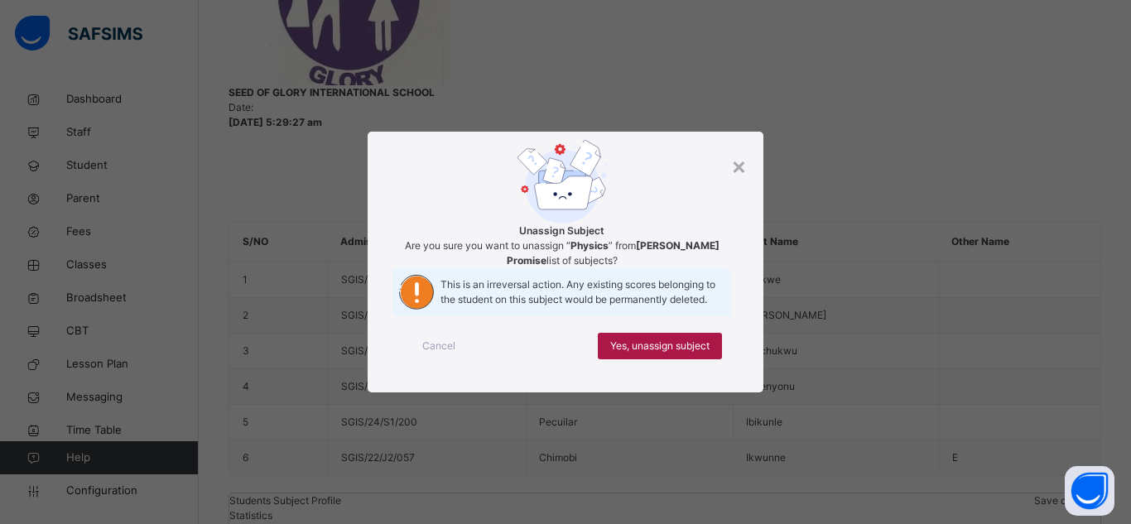
click at [668, 353] on span "Yes, unassign subject" at bounding box center [659, 346] width 99 height 15
click at [712, 359] on div "Yes, unassign subject" at bounding box center [660, 346] width 124 height 26
click at [714, 359] on div "Yes, unassign subject" at bounding box center [660, 346] width 124 height 26
click at [705, 353] on span "Yes, unassign subject" at bounding box center [659, 346] width 99 height 15
click at [711, 359] on div "Yes, unassign subject" at bounding box center [660, 346] width 124 height 26
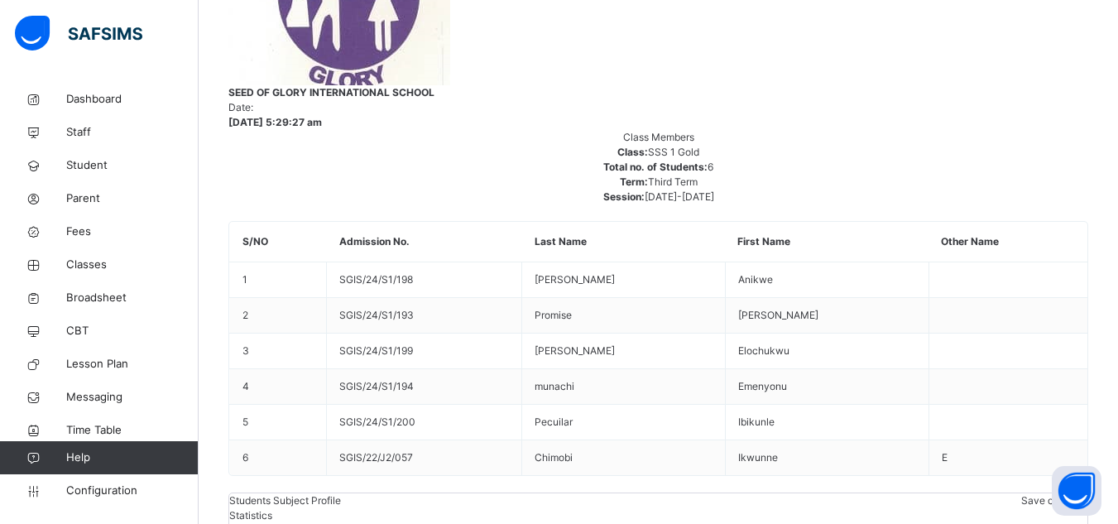
scroll to position [0, 1282]
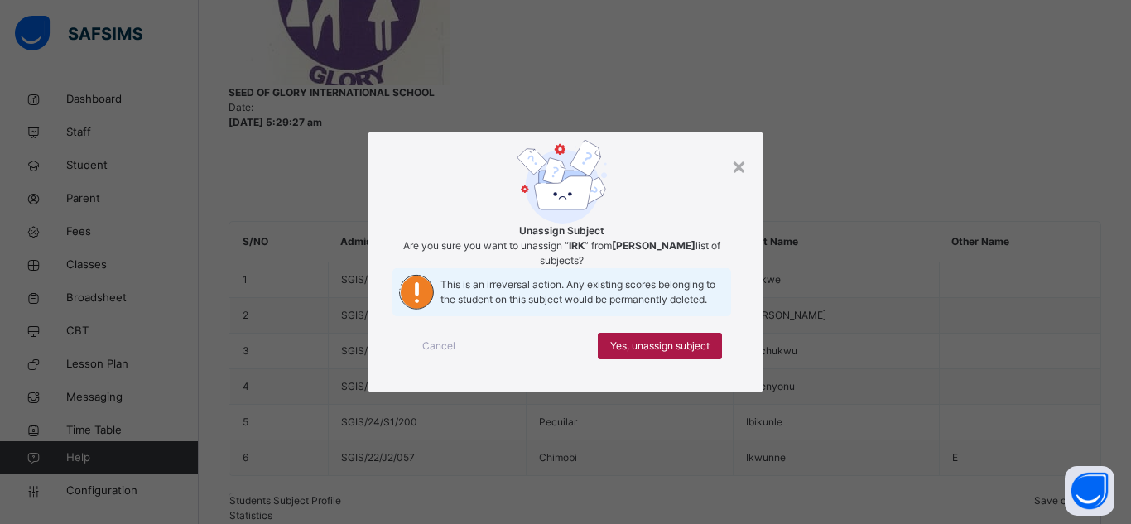
click at [684, 359] on div "Yes, unassign subject" at bounding box center [660, 346] width 124 height 26
click at [690, 353] on span "Yes, unassign subject" at bounding box center [659, 346] width 99 height 15
click at [696, 353] on span "Yes, unassign subject" at bounding box center [659, 346] width 99 height 15
click at [708, 353] on span "Yes, unassign subject" at bounding box center [659, 346] width 99 height 15
click at [699, 353] on span "Yes, unassign subject" at bounding box center [659, 346] width 99 height 15
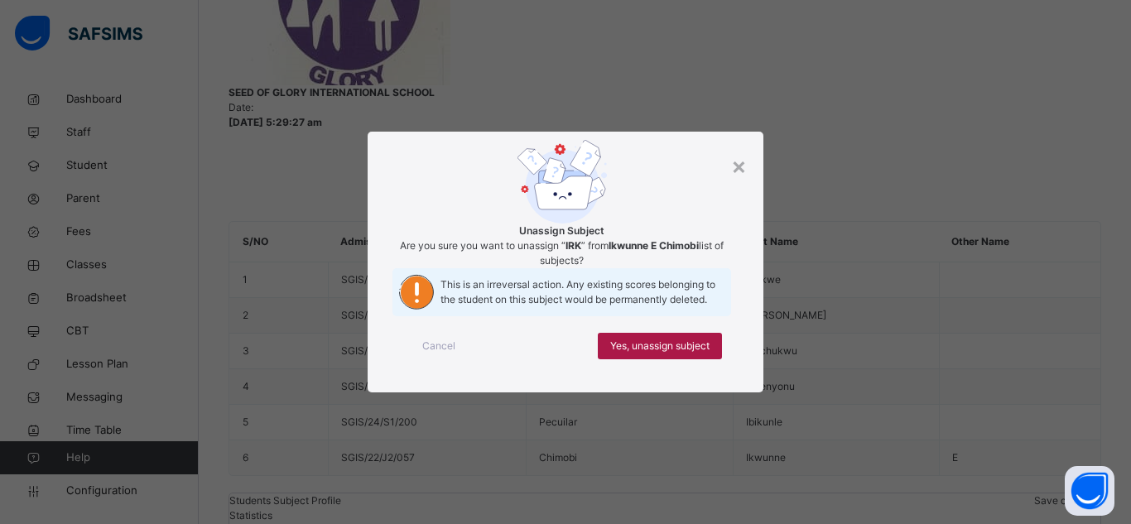
click at [671, 353] on span "Yes, unassign subject" at bounding box center [659, 346] width 99 height 15
click at [683, 353] on span "Yes, unassign subject" at bounding box center [659, 346] width 99 height 15
click at [693, 359] on div "Yes, unassign subject" at bounding box center [660, 346] width 124 height 26
click at [695, 353] on span "Yes, unassign subject" at bounding box center [659, 346] width 99 height 15
click at [714, 359] on div "Yes, unassign subject" at bounding box center [660, 346] width 124 height 26
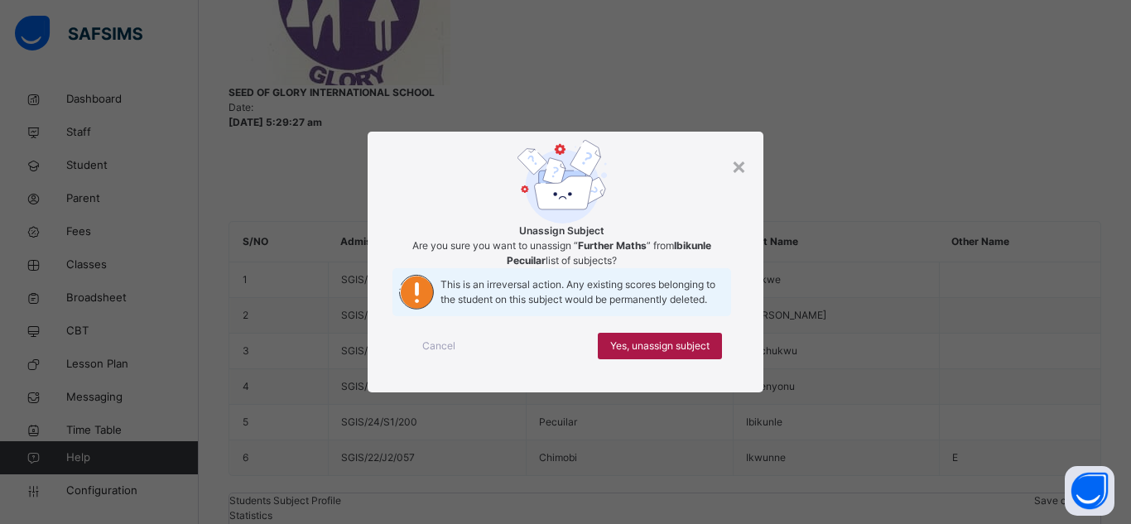
click at [703, 353] on span "Yes, unassign subject" at bounding box center [659, 346] width 99 height 15
click at [700, 353] on span "Yes, unassign subject" at bounding box center [659, 346] width 99 height 15
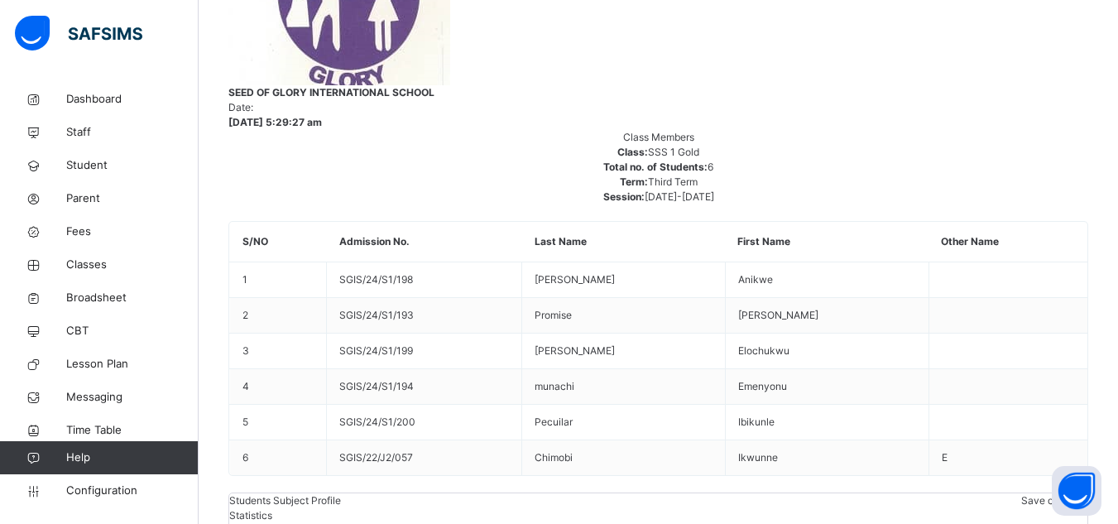
scroll to position [0, 1522]
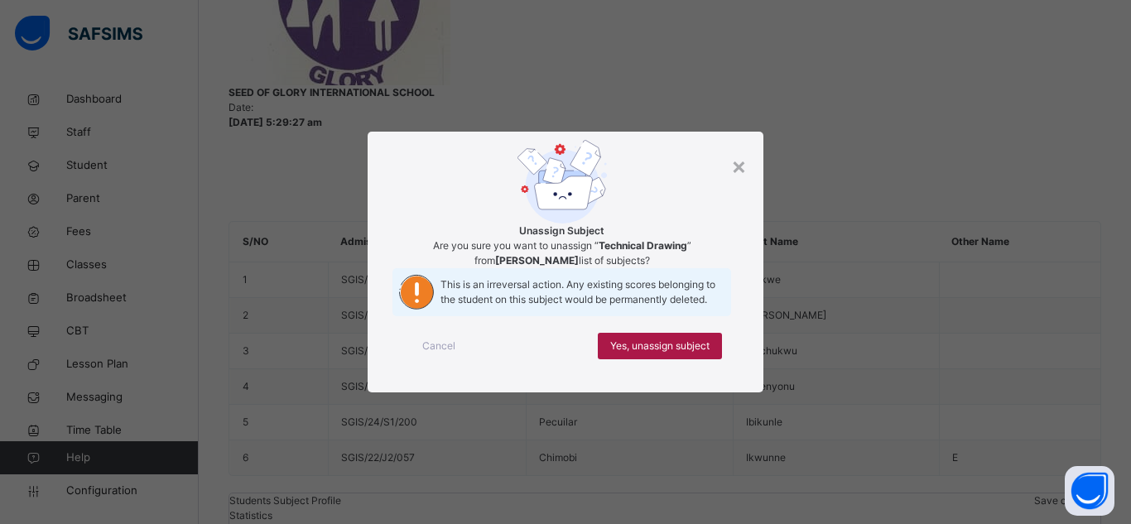
click at [687, 359] on div "Yes, unassign subject" at bounding box center [660, 346] width 124 height 26
click at [699, 353] on span "Yes, unassign subject" at bounding box center [659, 346] width 99 height 15
click at [703, 353] on span "Yes, unassign subject" at bounding box center [659, 346] width 99 height 15
click at [713, 359] on div "Yes, unassign subject" at bounding box center [660, 346] width 124 height 26
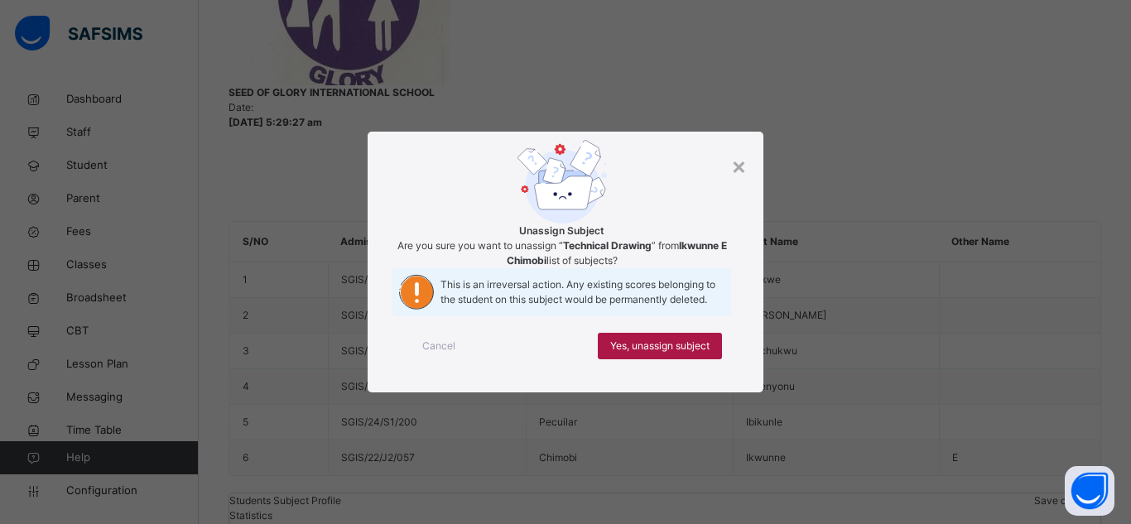
click at [710, 359] on div "Yes, unassign subject" at bounding box center [660, 346] width 124 height 26
click at [674, 359] on div "Yes, unassign subject" at bounding box center [660, 346] width 124 height 26
click at [681, 353] on span "Yes, unassign subject" at bounding box center [659, 346] width 99 height 15
click at [716, 359] on div "Yes, unassign subject" at bounding box center [660, 346] width 124 height 26
click at [697, 359] on div "Yes, unassign subject" at bounding box center [660, 346] width 124 height 26
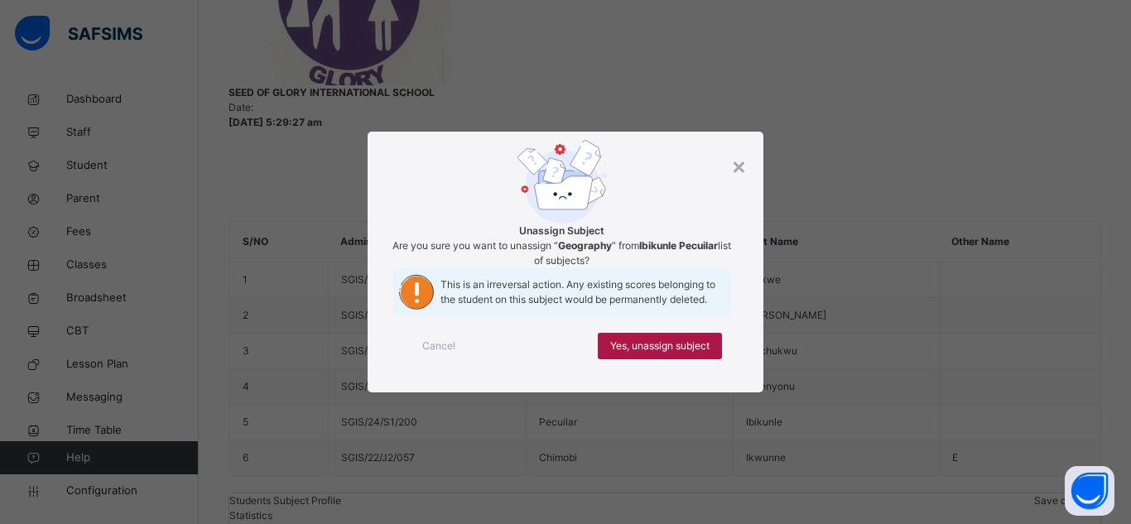
click at [714, 359] on div "Yes, unassign subject" at bounding box center [660, 346] width 124 height 26
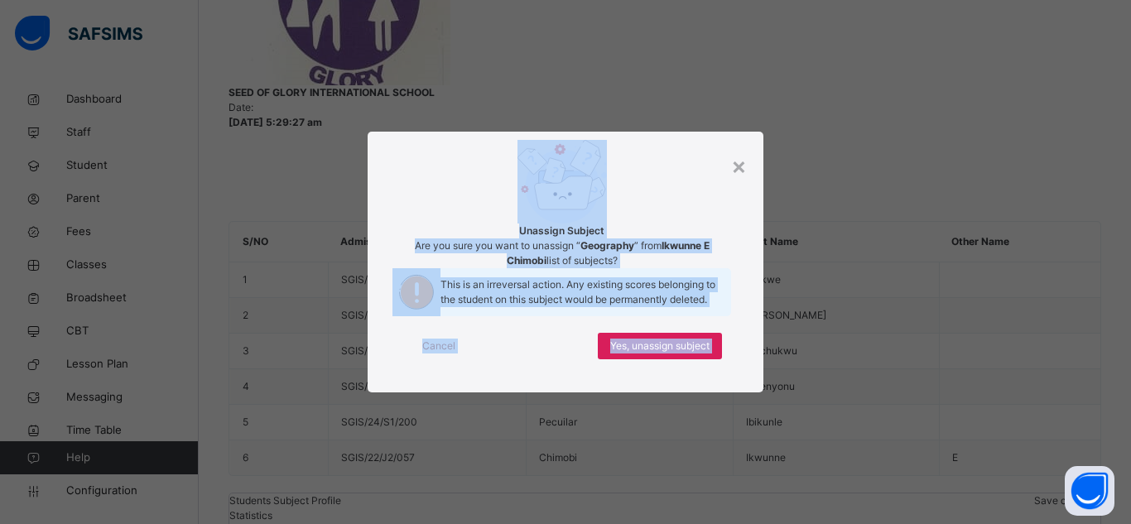
click at [910, 458] on div "× Unassign Subject Are you sure you want to unassign “ Geography ” from Ikwunne…" at bounding box center [565, 262] width 1131 height 524
click at [711, 359] on div "Yes, unassign subject" at bounding box center [660, 346] width 124 height 26
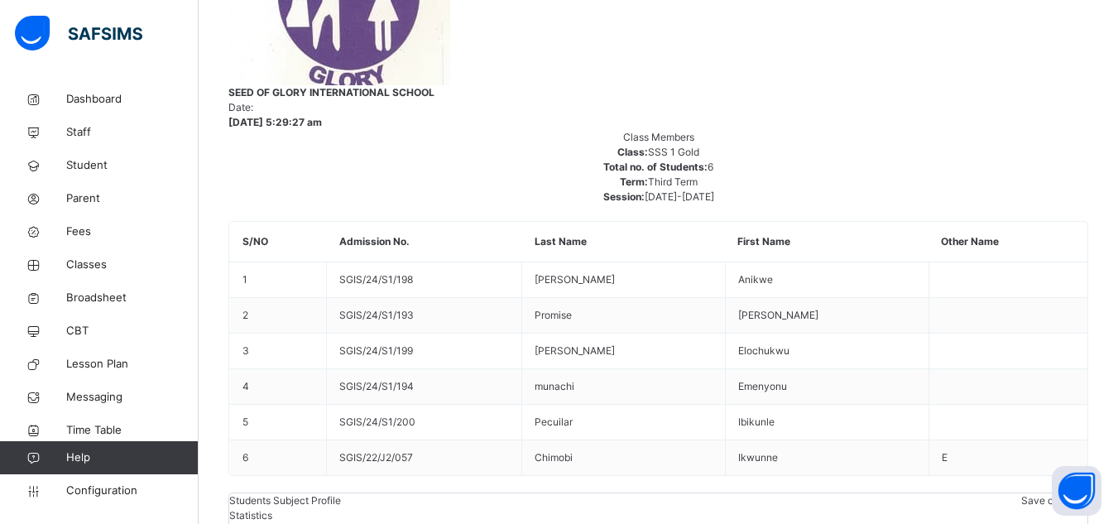
scroll to position [0, 124]
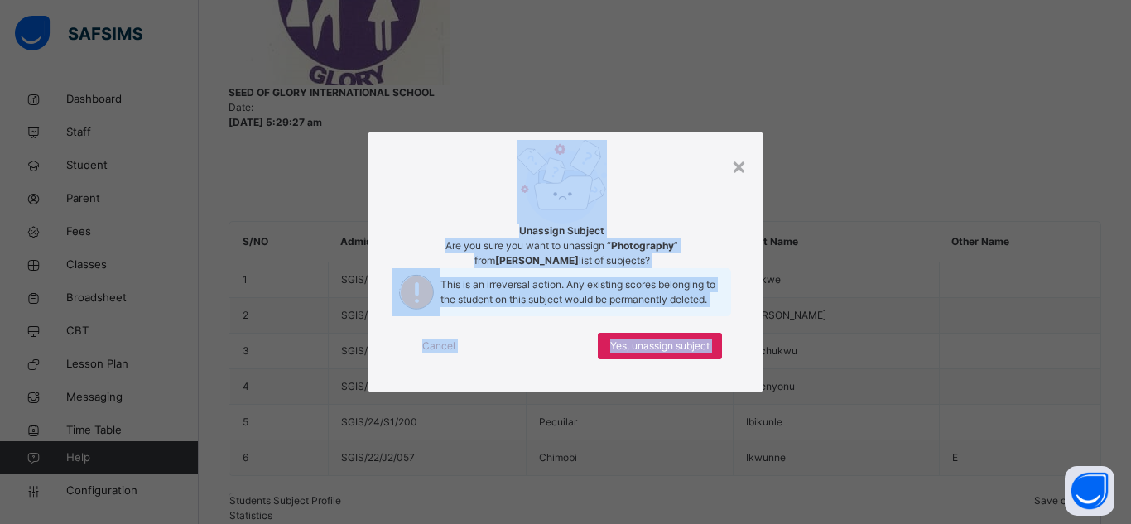
click at [705, 305] on span "This is an irreversal action. Any existing scores belonging to the student on t…" at bounding box center [585, 292] width 291 height 30
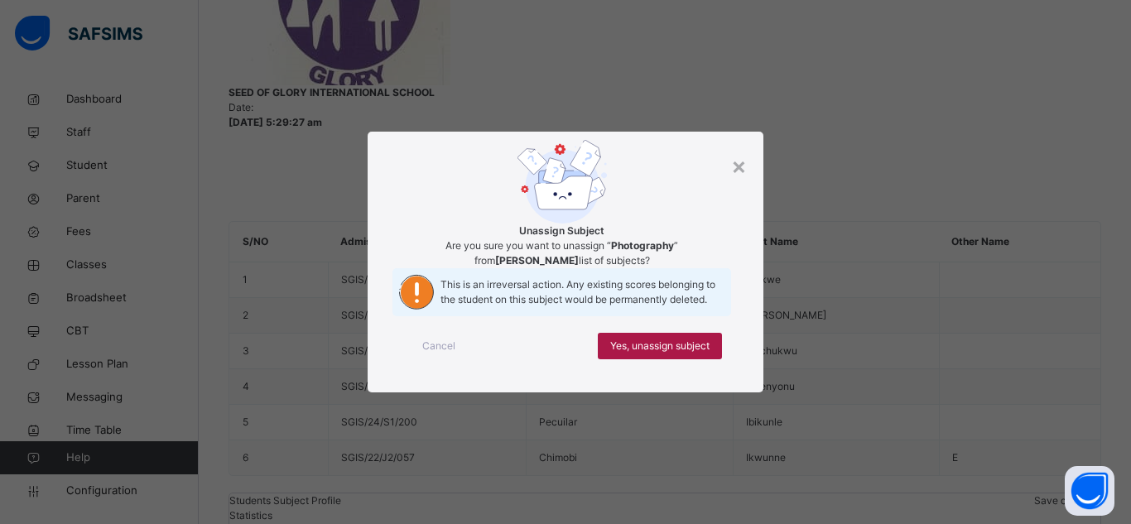
click at [688, 353] on span "Yes, unassign subject" at bounding box center [659, 346] width 99 height 15
click at [637, 353] on span "Yes, unassign subject" at bounding box center [659, 346] width 99 height 15
click at [658, 353] on span "Yes, unassign subject" at bounding box center [659, 346] width 99 height 15
click at [649, 359] on div "Yes, unassign subject" at bounding box center [660, 346] width 124 height 26
click at [651, 353] on span "Yes, unassign subject" at bounding box center [659, 346] width 99 height 15
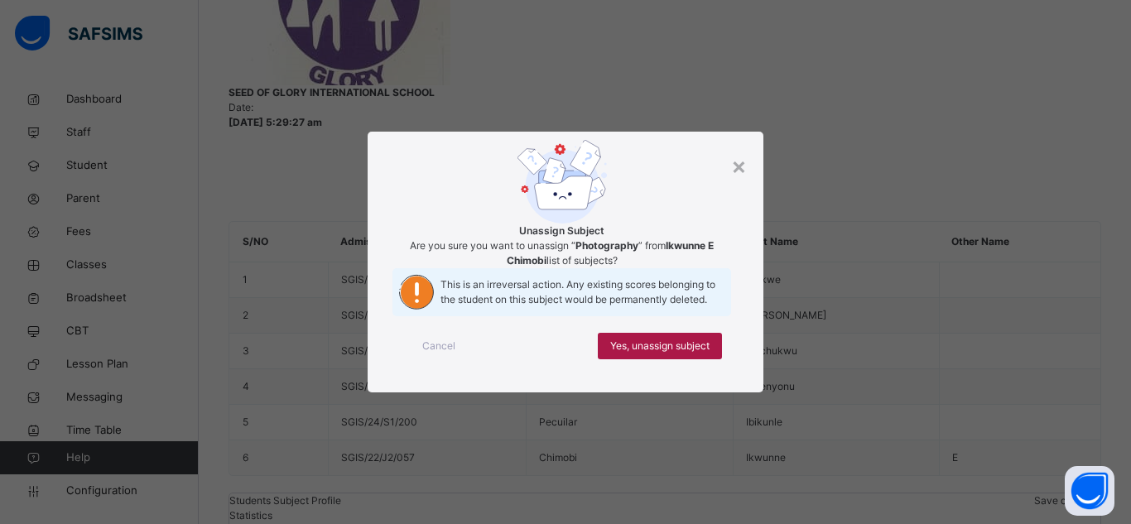
click at [655, 353] on span "Yes, unassign subject" at bounding box center [659, 346] width 99 height 15
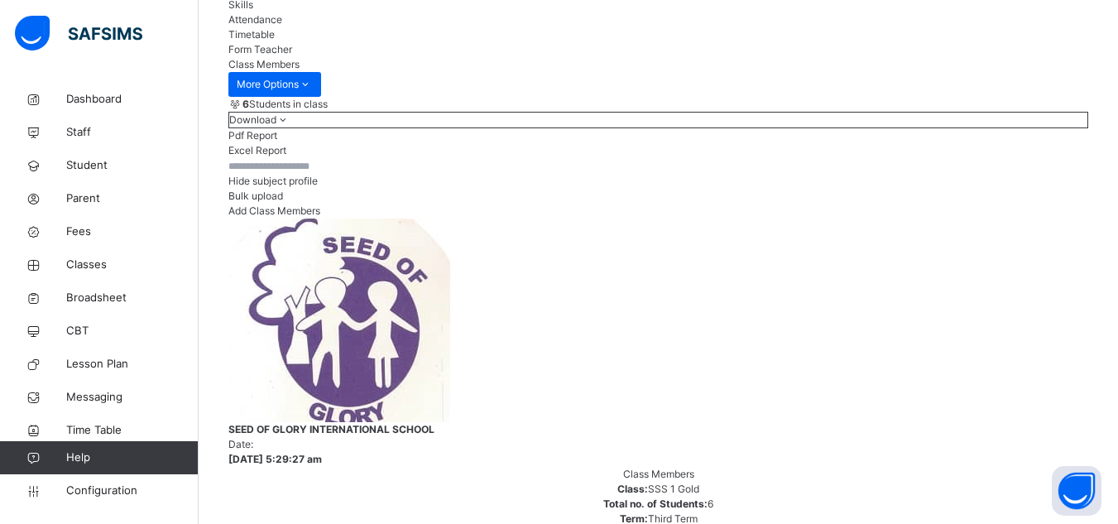
scroll to position [155, 0]
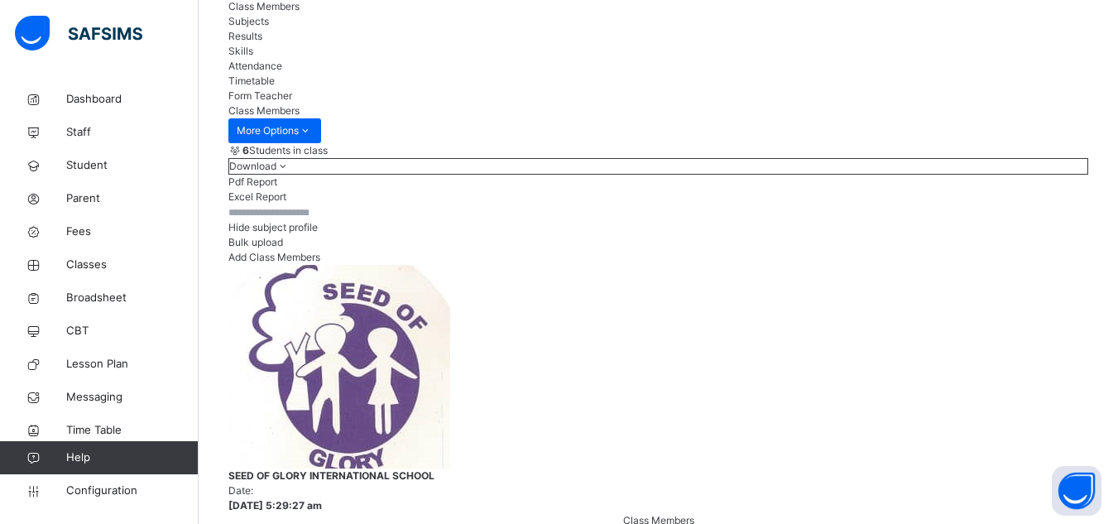
click at [269, 27] on span "Subjects" at bounding box center [248, 21] width 41 height 12
click at [262, 42] on span "Results" at bounding box center [245, 36] width 34 height 12
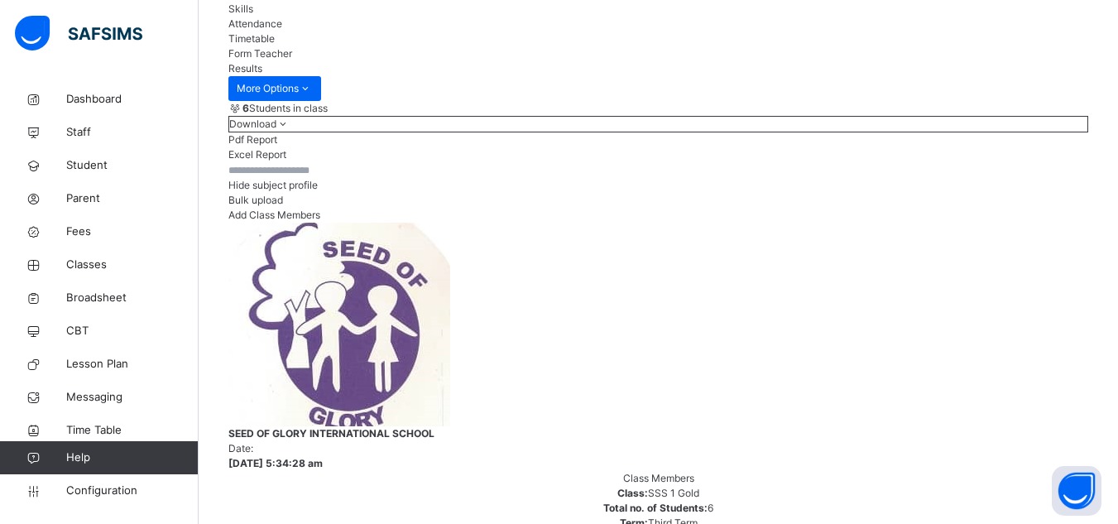
drag, startPoint x: 1123, startPoint y: 357, endPoint x: 1021, endPoint y: 426, distance: 124.0
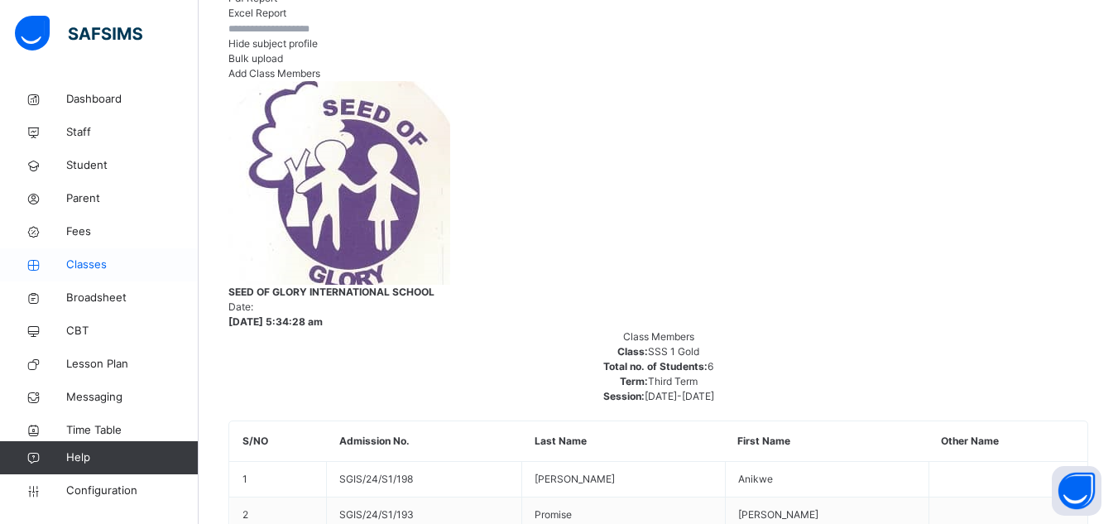
click at [84, 266] on span "Classes" at bounding box center [132, 265] width 132 height 17
